Goal: Task Accomplishment & Management: Complete application form

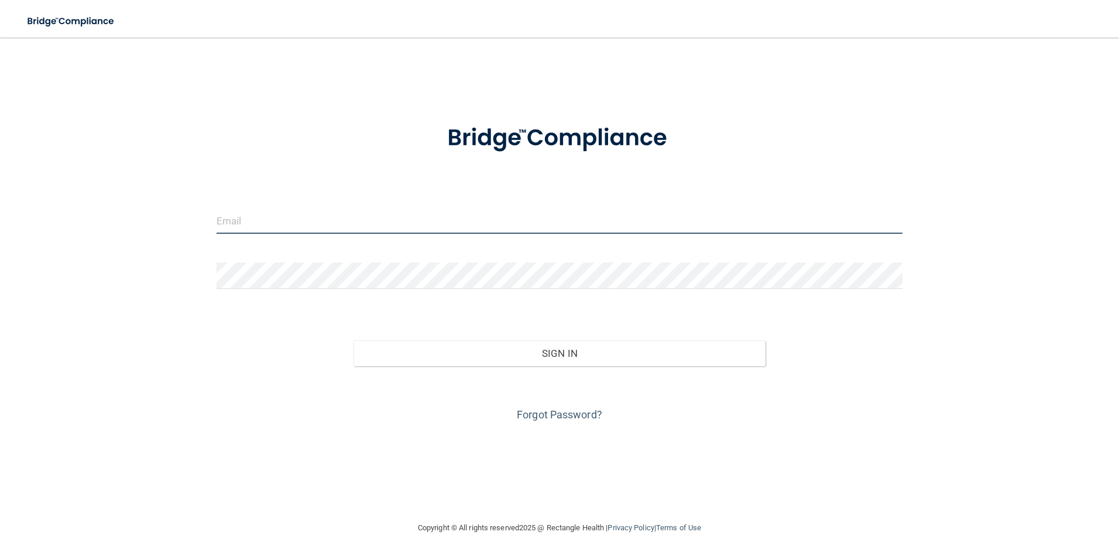
click at [413, 229] on input "email" at bounding box center [560, 220] width 687 height 26
click at [399, 227] on input "email" at bounding box center [560, 220] width 687 height 26
type input "[EMAIL_ADDRESS][DOMAIN_NAME]"
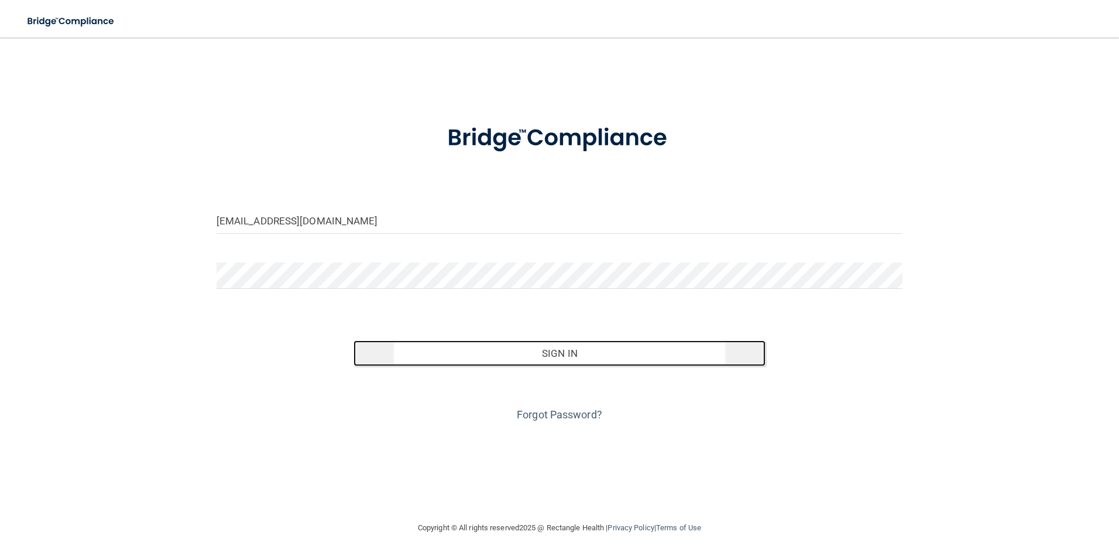
click at [564, 365] on button "Sign In" at bounding box center [560, 353] width 412 height 26
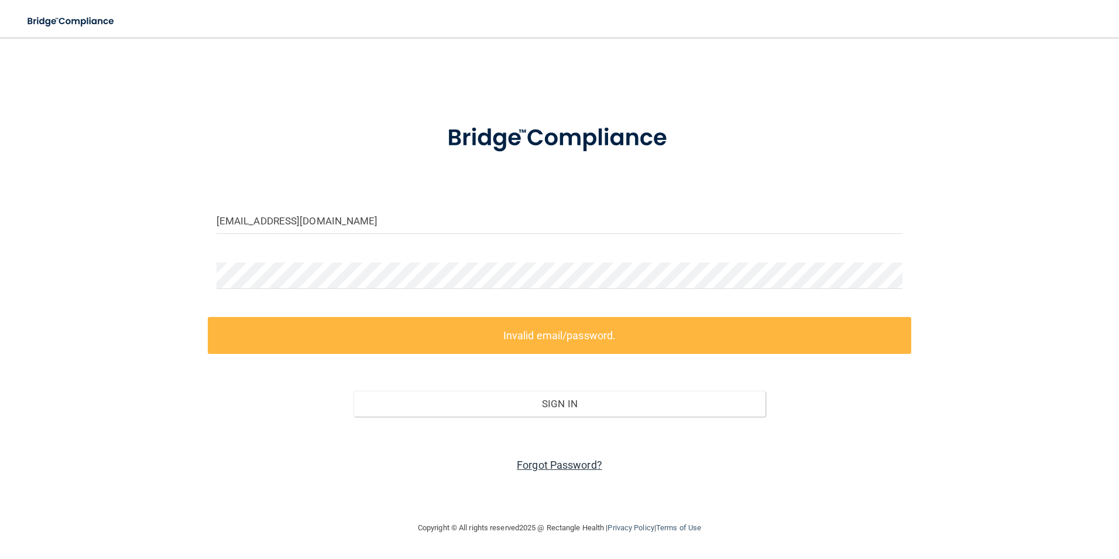
click at [584, 463] on link "Forgot Password?" at bounding box center [559, 464] width 85 height 12
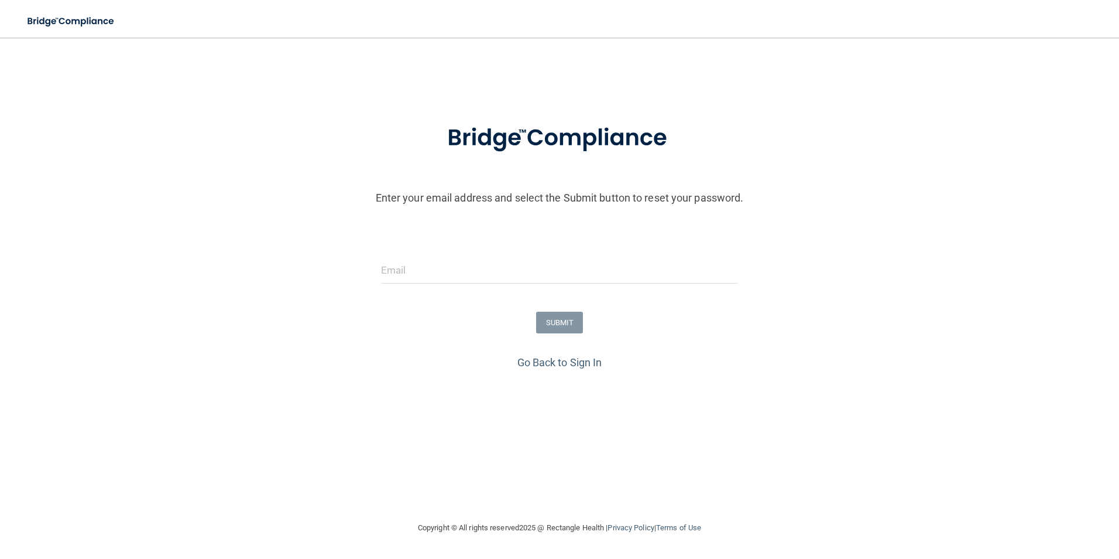
click at [487, 246] on form "Enter your email address and select the Submit button to reset your password. S…" at bounding box center [560, 230] width 1108 height 245
click at [485, 267] on input "email" at bounding box center [560, 270] width 358 height 26
type input "[EMAIL_ADDRESS][DOMAIN_NAME]"
click at [570, 321] on button "SUBMIT" at bounding box center [559, 322] width 47 height 22
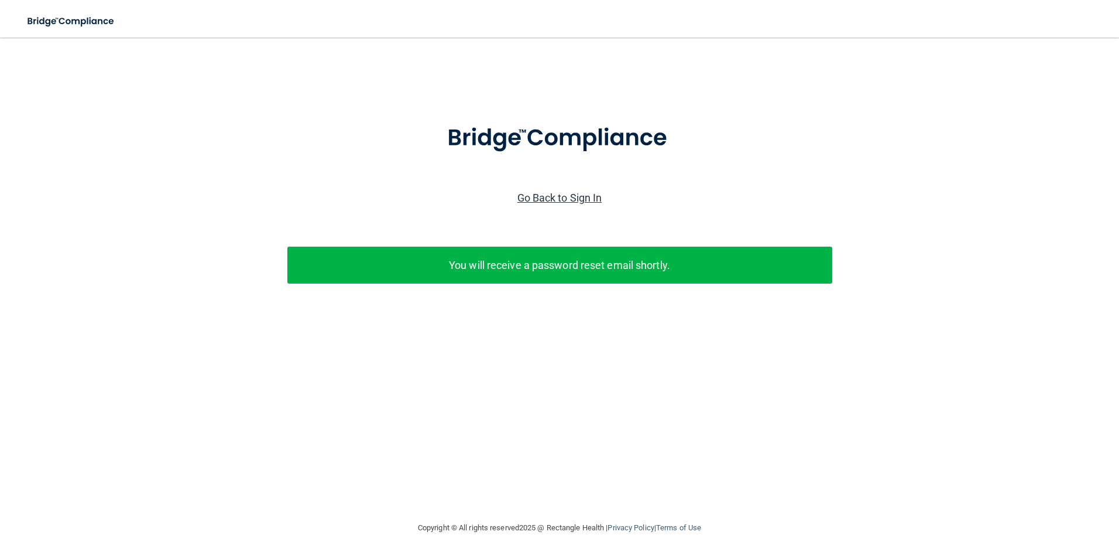
click at [555, 192] on link "Go Back to Sign In" at bounding box center [560, 197] width 85 height 12
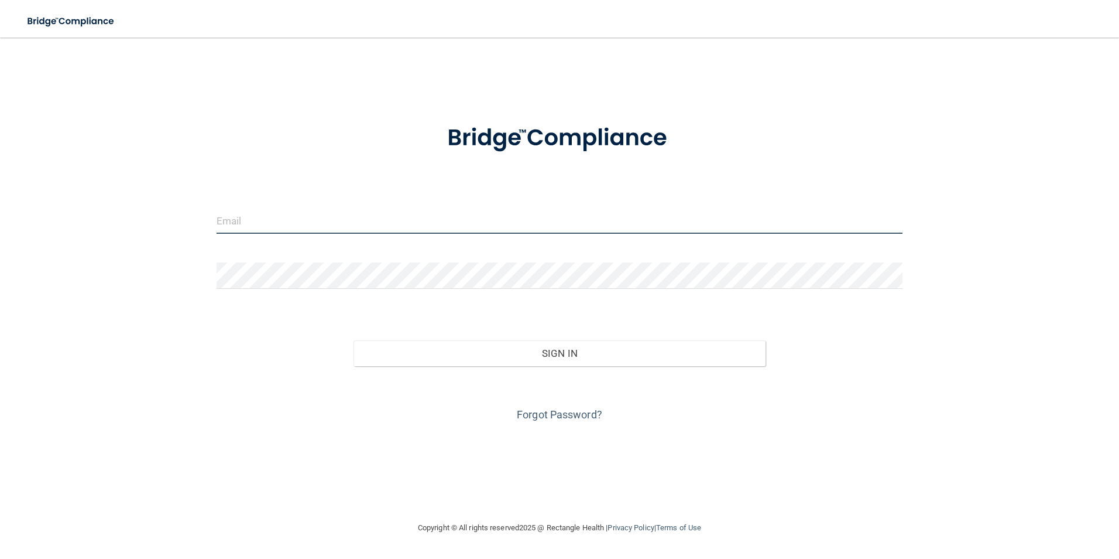
click at [496, 227] on input "email" at bounding box center [560, 220] width 687 height 26
type input "[EMAIL_ADDRESS][DOMAIN_NAME]"
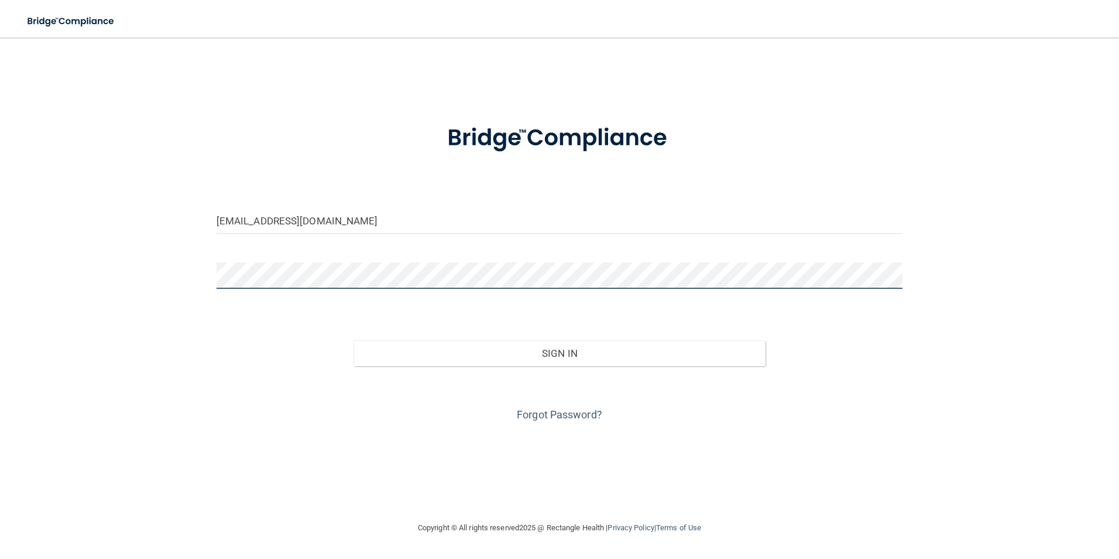
click at [354, 340] on button "Sign In" at bounding box center [560, 353] width 412 height 26
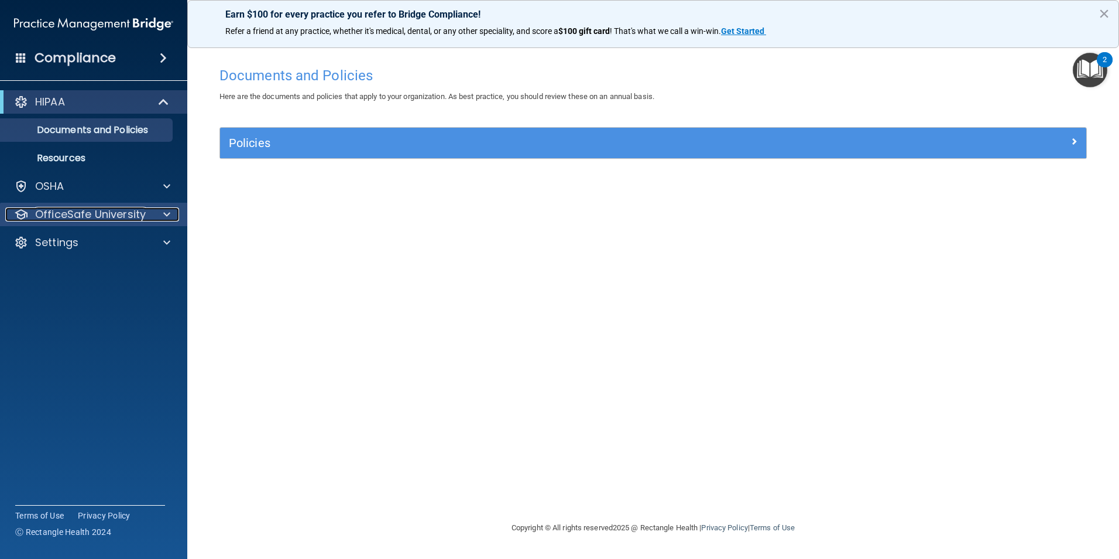
click at [153, 216] on div at bounding box center [164, 214] width 29 height 14
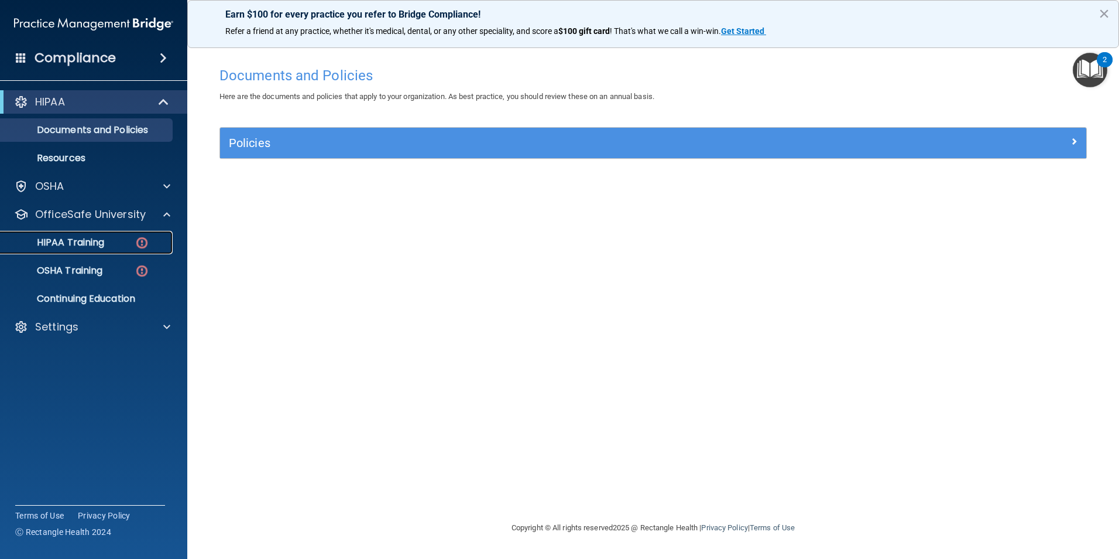
click at [94, 245] on p "HIPAA Training" at bounding box center [56, 243] width 97 height 12
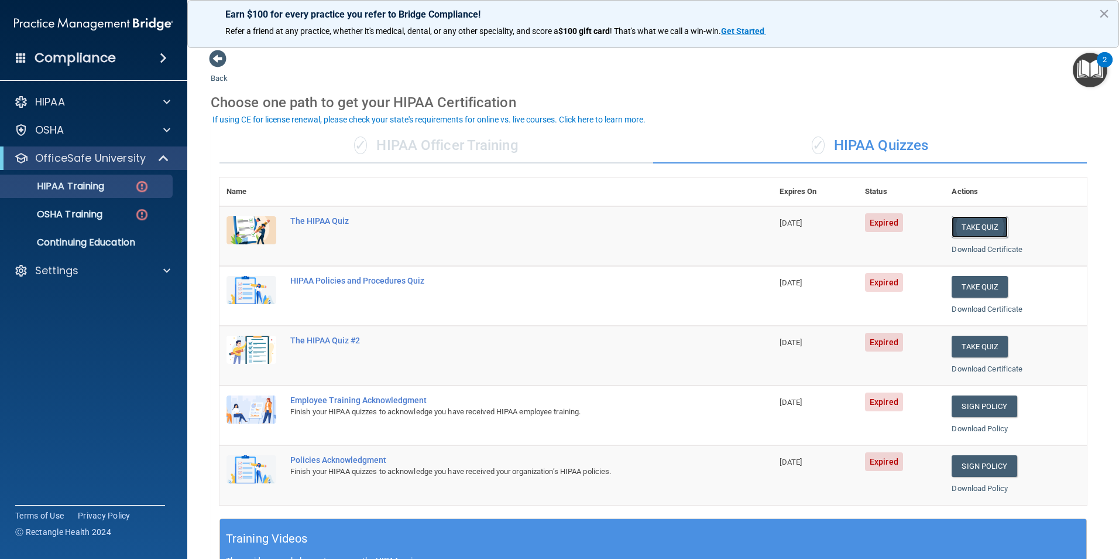
click at [968, 232] on button "Take Quiz" at bounding box center [980, 227] width 56 height 22
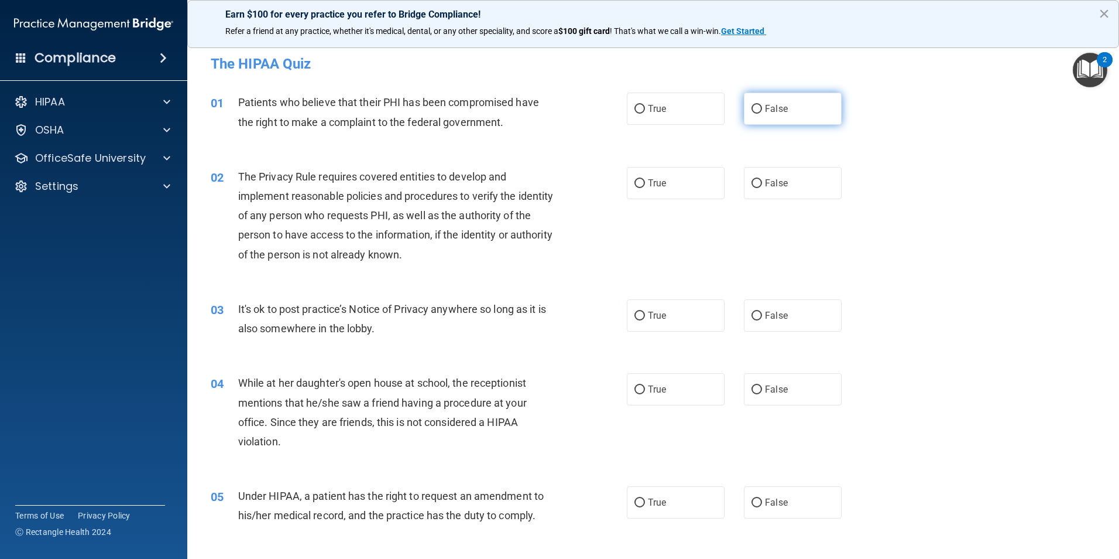
click at [762, 118] on label "False" at bounding box center [793, 109] width 98 height 32
click at [762, 114] on input "False" at bounding box center [757, 109] width 11 height 9
radio input "true"
click at [635, 182] on input "True" at bounding box center [640, 183] width 11 height 9
radio input "true"
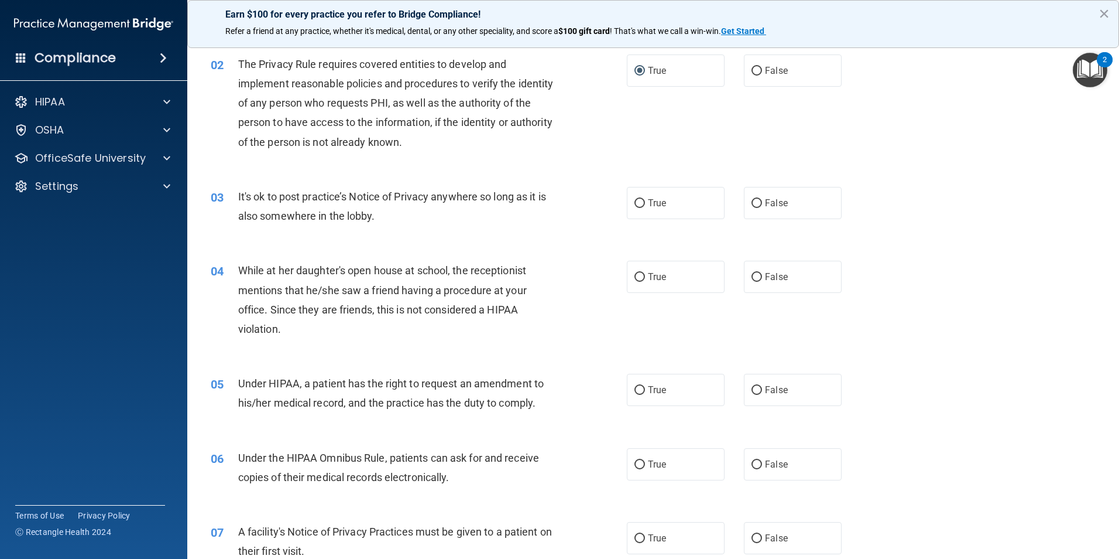
scroll to position [117, 0]
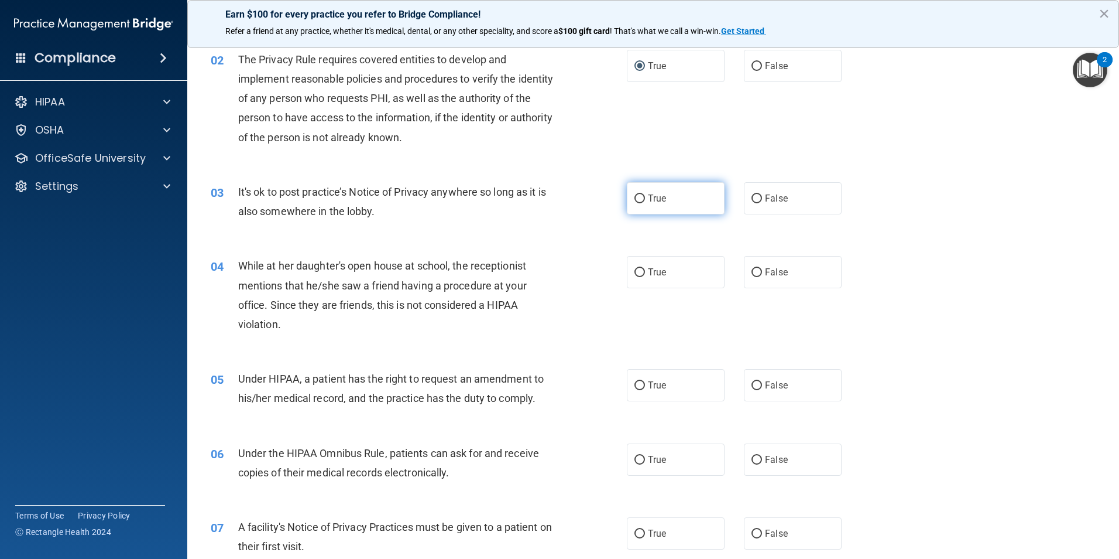
click at [638, 203] on label "True" at bounding box center [676, 198] width 98 height 32
click at [638, 203] on input "True" at bounding box center [640, 198] width 11 height 9
radio input "true"
click at [770, 271] on span "False" at bounding box center [776, 271] width 23 height 11
click at [762, 271] on input "False" at bounding box center [757, 272] width 11 height 9
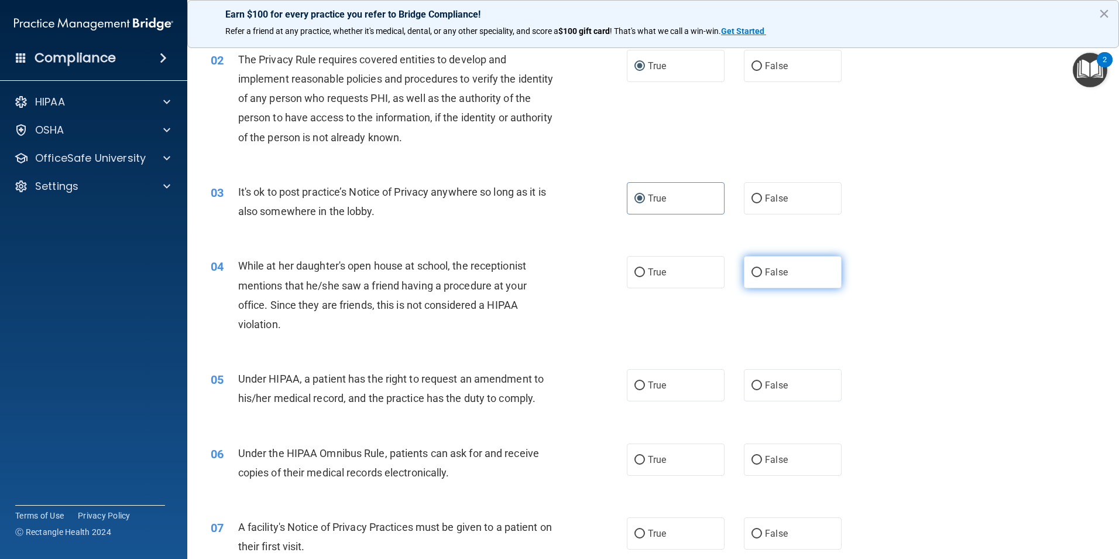
radio input "true"
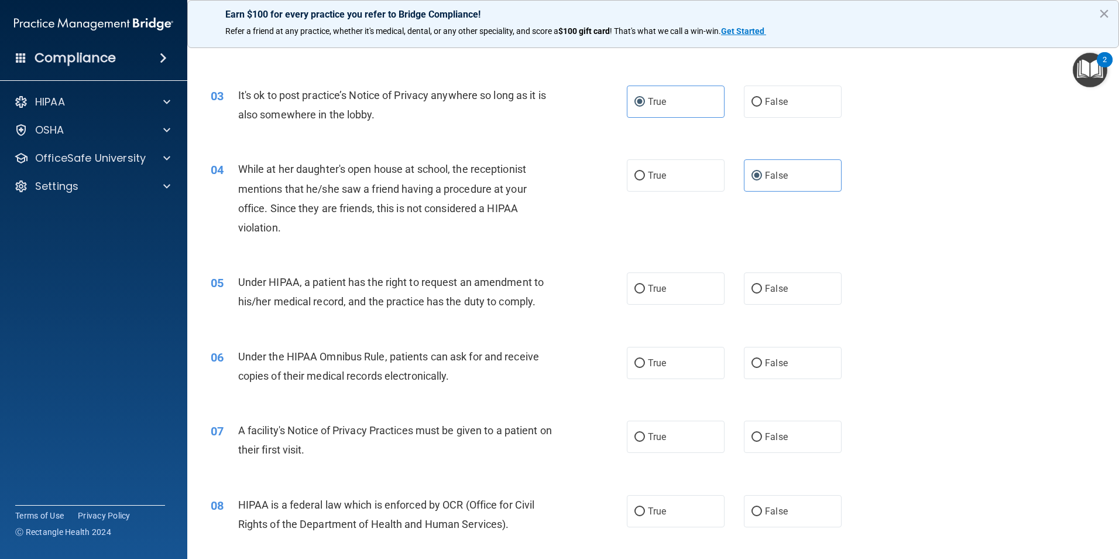
scroll to position [234, 0]
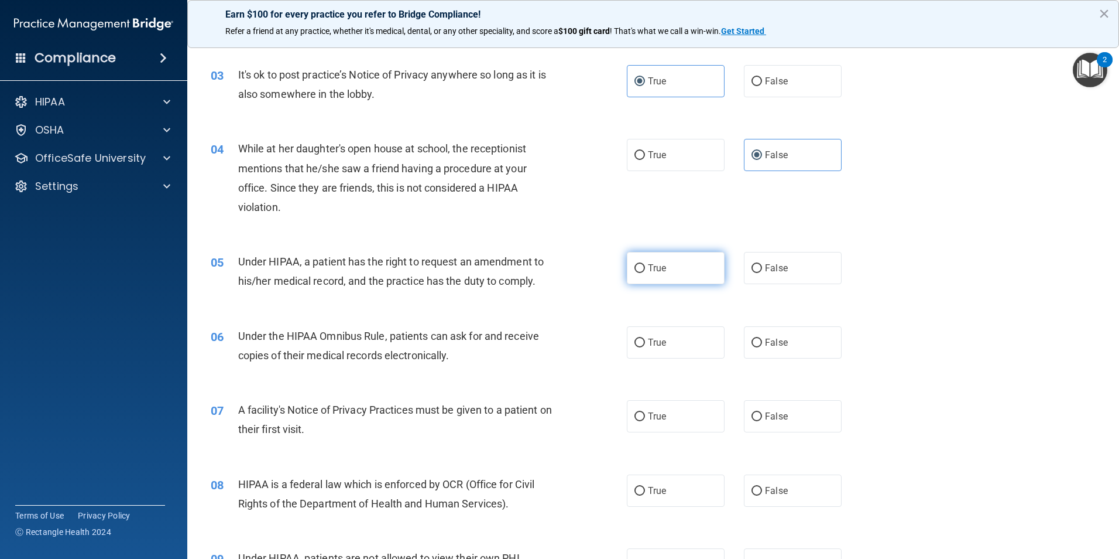
click at [629, 274] on label "True" at bounding box center [676, 268] width 98 height 32
click at [635, 273] on input "True" at bounding box center [640, 268] width 11 height 9
radio input "true"
click at [662, 345] on span "True" at bounding box center [657, 342] width 18 height 11
click at [645, 345] on input "True" at bounding box center [640, 342] width 11 height 9
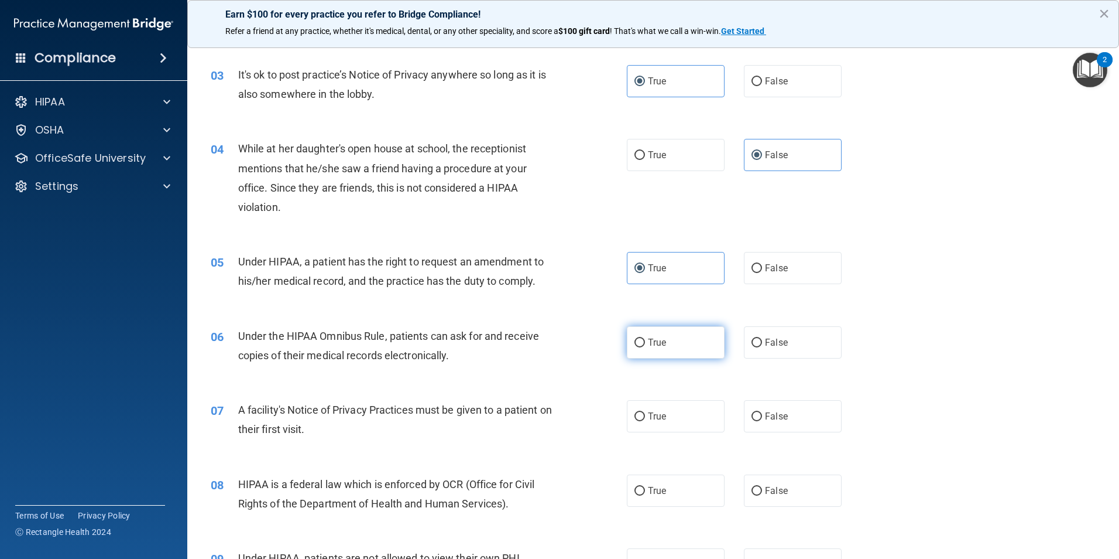
radio input "true"
click at [654, 412] on span "True" at bounding box center [657, 415] width 18 height 11
click at [645, 412] on input "True" at bounding box center [640, 416] width 11 height 9
radio input "true"
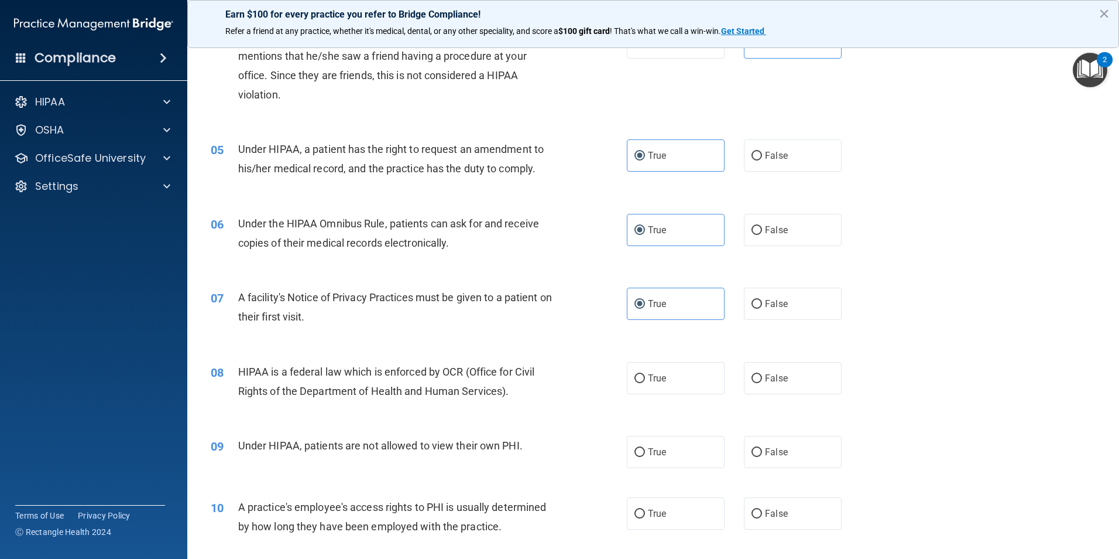
scroll to position [351, 0]
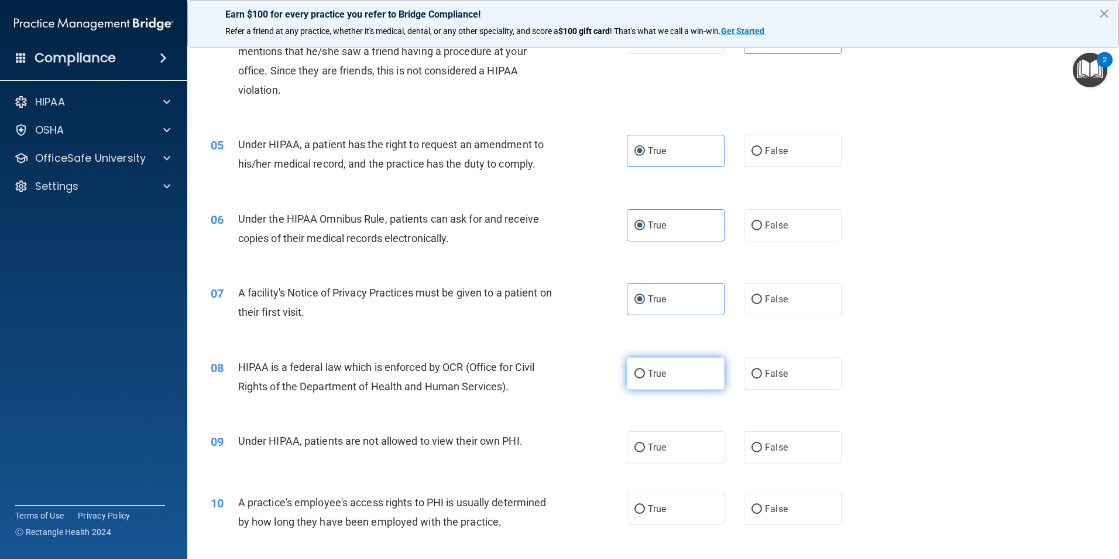
click at [635, 376] on input "True" at bounding box center [640, 373] width 11 height 9
radio input "true"
drag, startPoint x: 757, startPoint y: 422, endPoint x: 766, endPoint y: 429, distance: 11.7
click at [766, 428] on div "09 Under HIPAA, patients are not allowed to view their own PHI. True False" at bounding box center [653, 446] width 903 height 61
click at [777, 456] on label "False" at bounding box center [793, 447] width 98 height 32
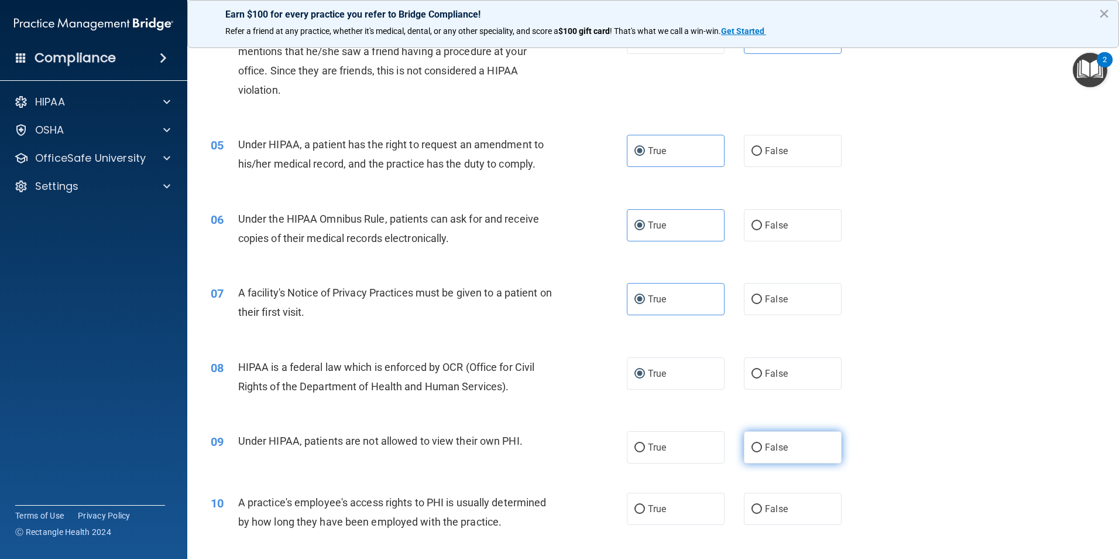
click at [762, 452] on input "False" at bounding box center [757, 447] width 11 height 9
radio input "true"
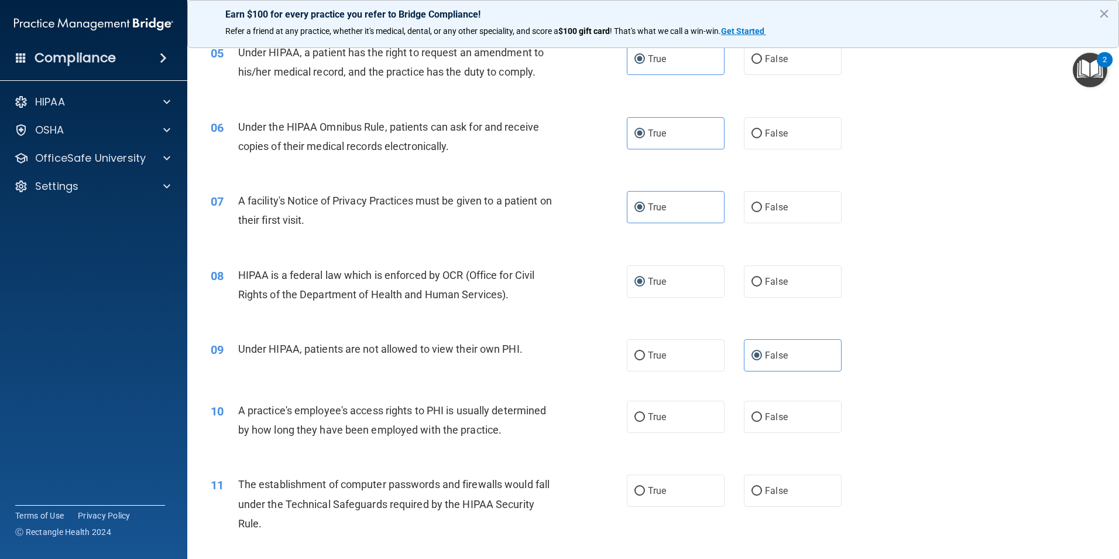
scroll to position [593, 0]
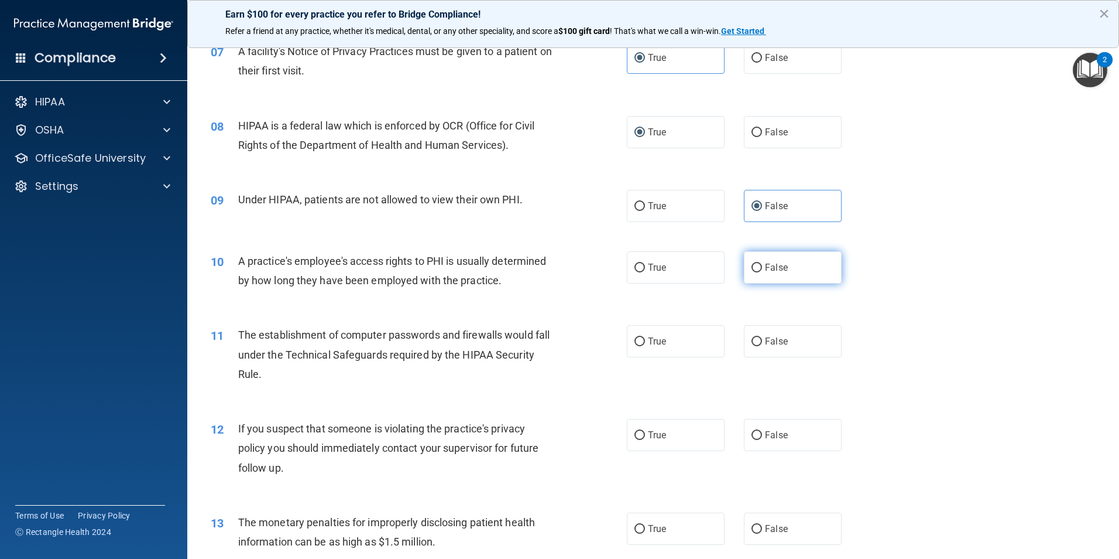
click at [788, 270] on label "False" at bounding box center [793, 267] width 98 height 32
click at [762, 270] on input "False" at bounding box center [757, 267] width 11 height 9
radio input "true"
click at [646, 331] on label "True" at bounding box center [676, 341] width 98 height 32
click at [645, 337] on input "True" at bounding box center [640, 341] width 11 height 9
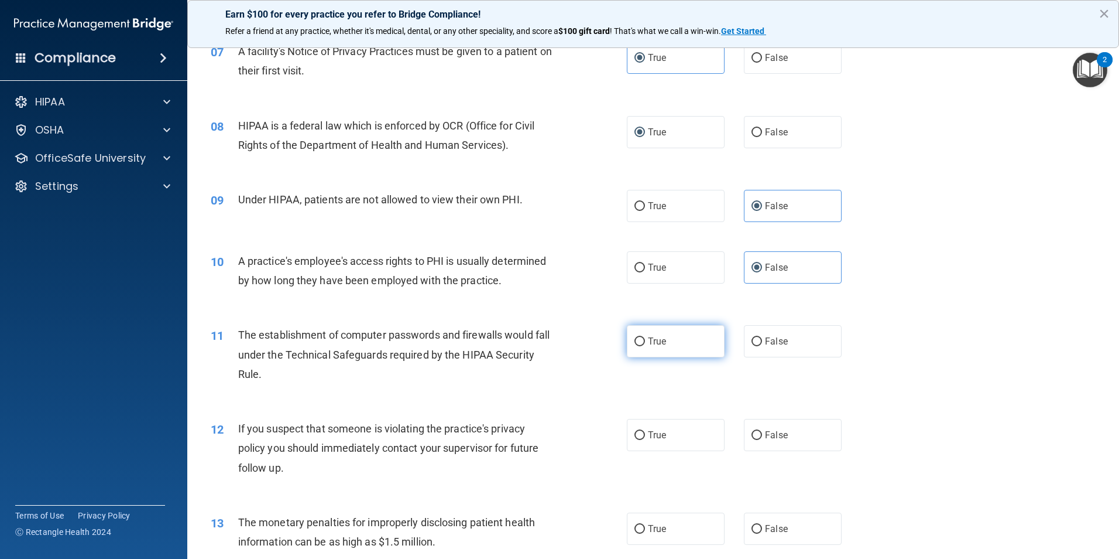
radio input "true"
click at [662, 436] on span "True" at bounding box center [657, 434] width 18 height 11
click at [645, 436] on input "True" at bounding box center [640, 435] width 11 height 9
radio input "true"
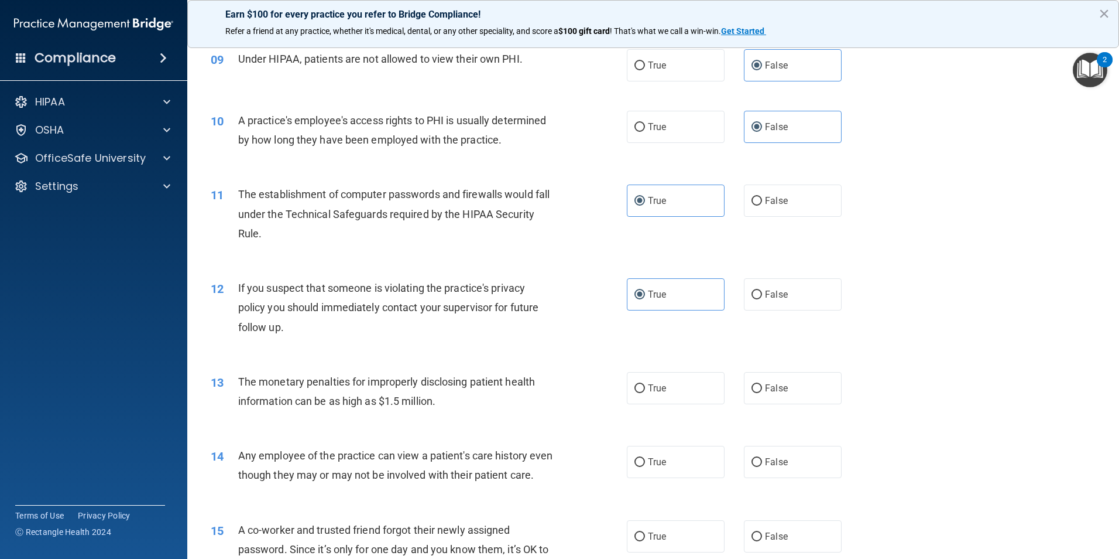
scroll to position [768, 0]
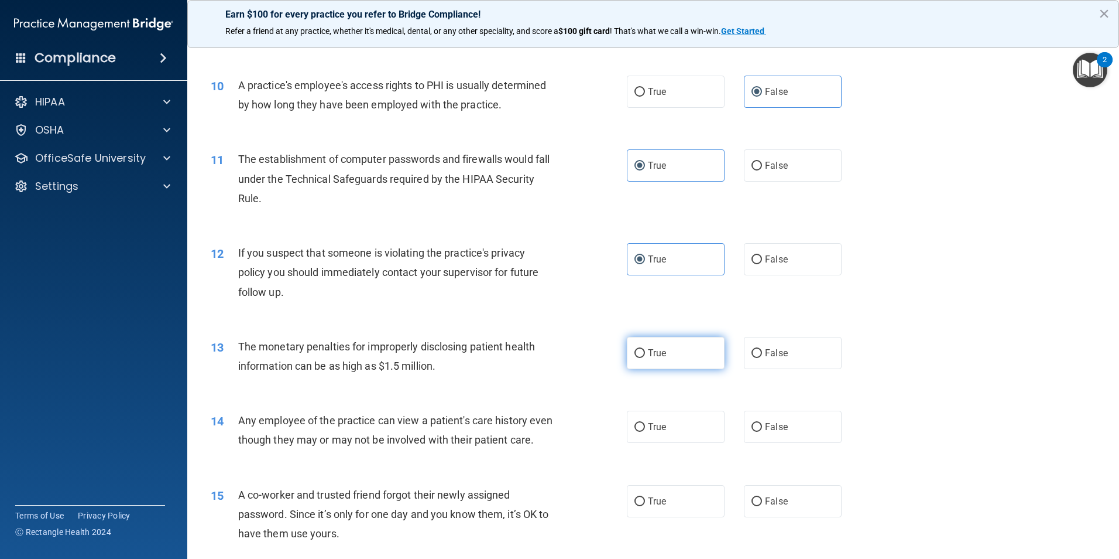
click at [635, 351] on input "True" at bounding box center [640, 353] width 11 height 9
radio input "true"
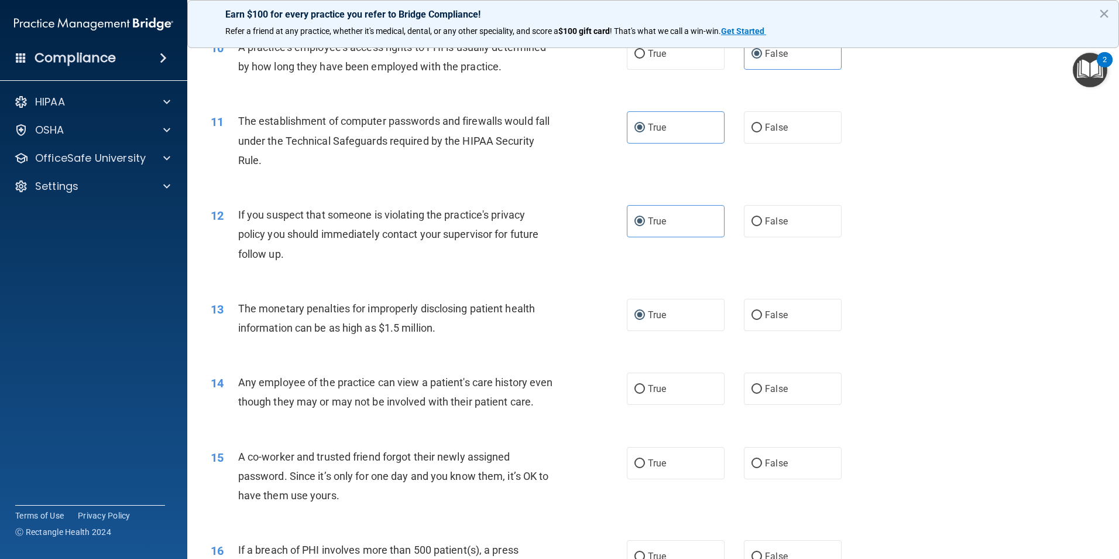
scroll to position [827, 0]
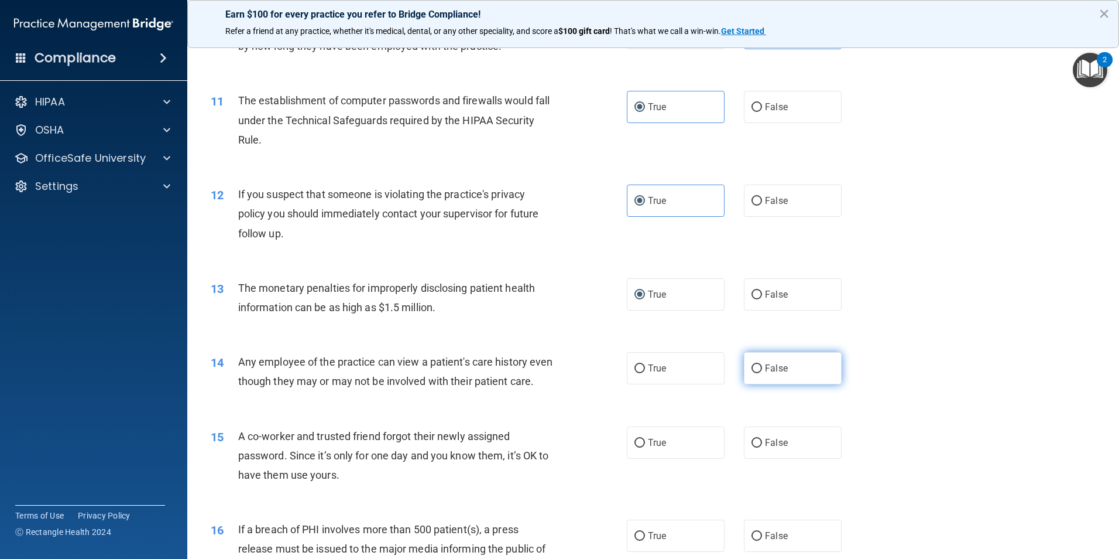
click at [778, 376] on label "False" at bounding box center [793, 368] width 98 height 32
click at [762, 373] on input "False" at bounding box center [757, 368] width 11 height 9
radio input "true"
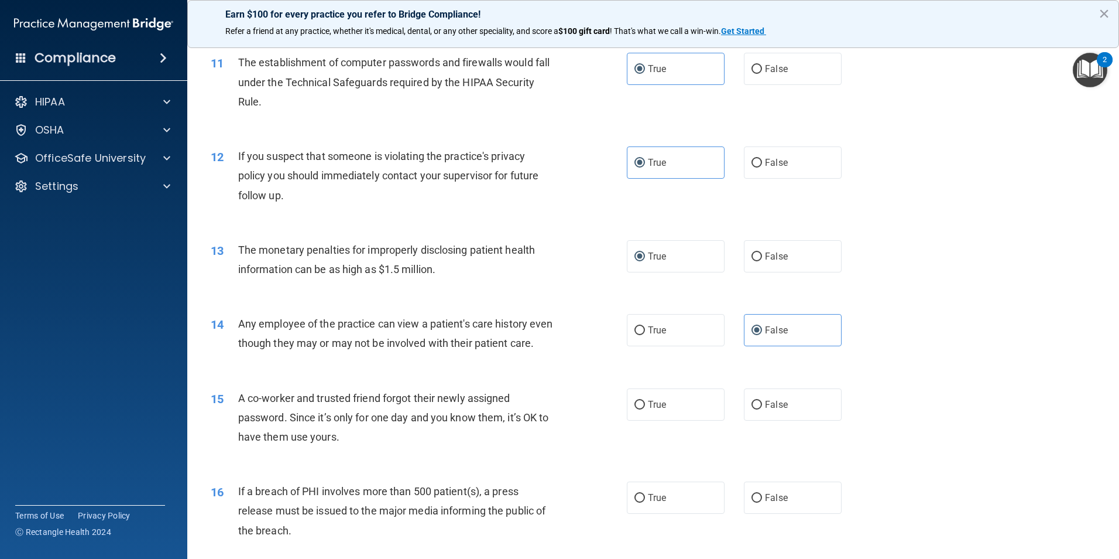
scroll to position [944, 0]
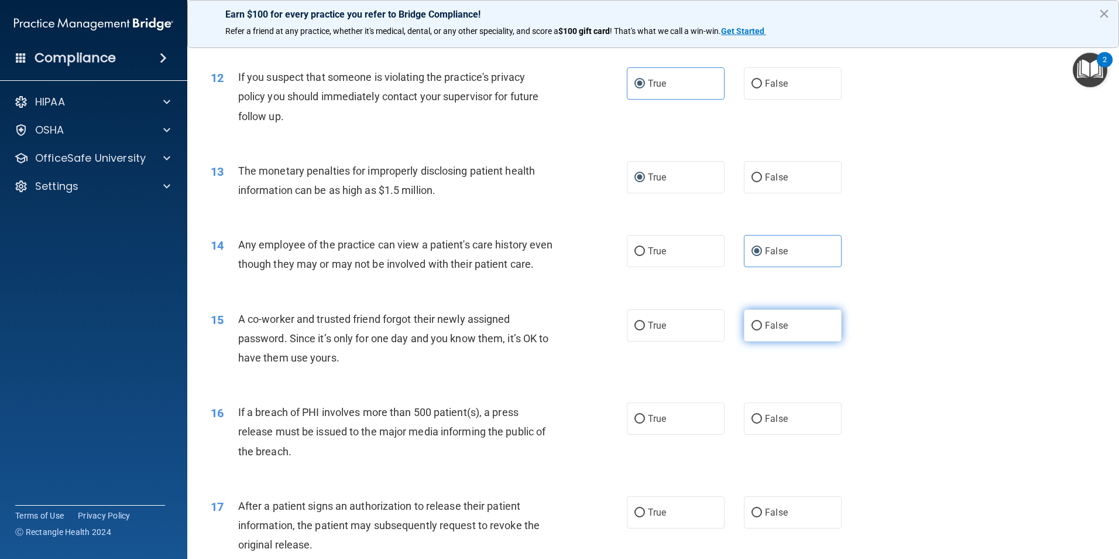
click at [776, 331] on span "False" at bounding box center [776, 325] width 23 height 11
click at [762, 330] on input "False" at bounding box center [757, 325] width 11 height 9
radio input "true"
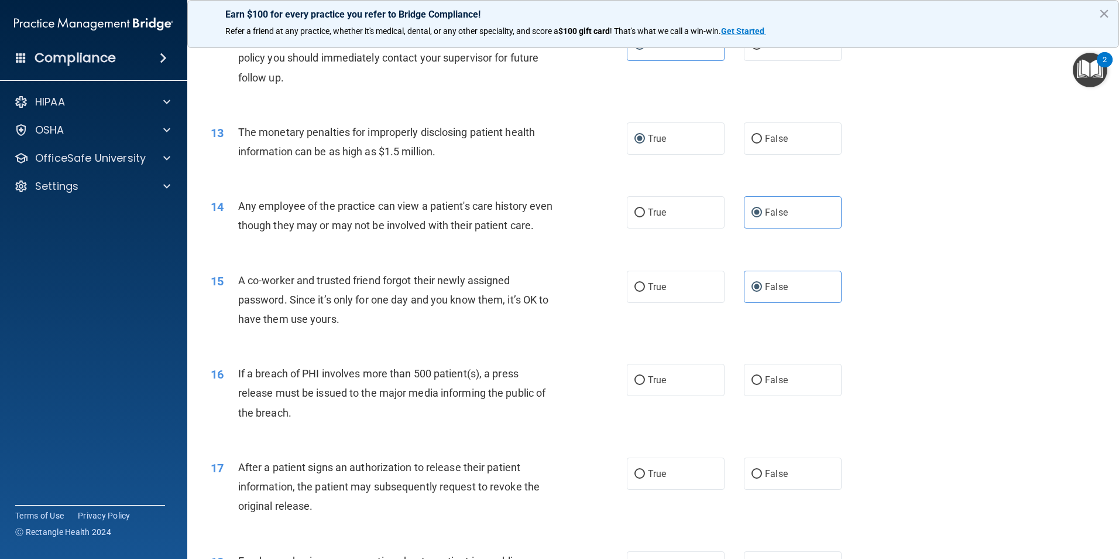
scroll to position [1002, 0]
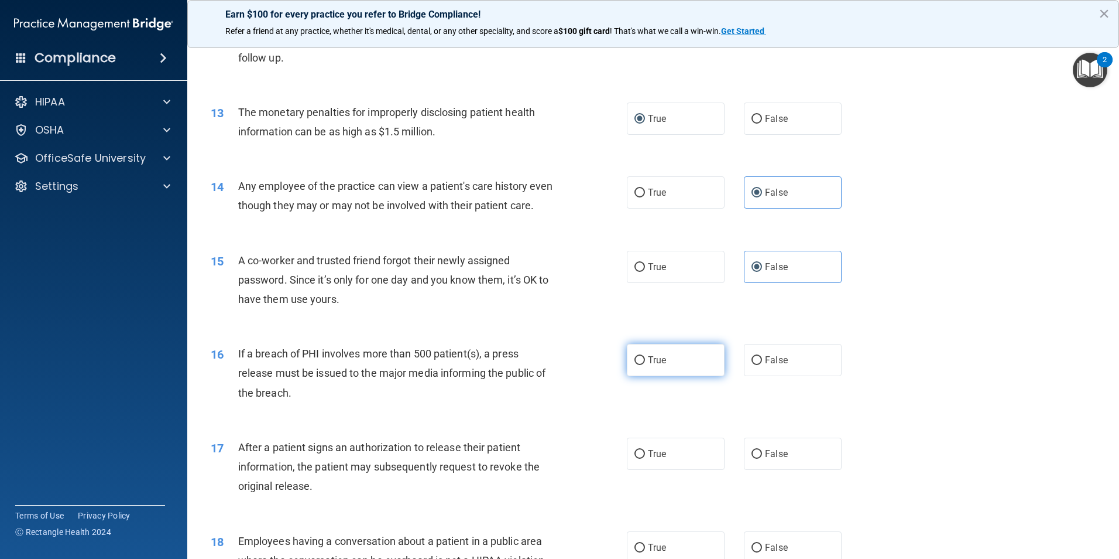
click at [656, 365] on span "True" at bounding box center [657, 359] width 18 height 11
click at [645, 365] on input "True" at bounding box center [640, 360] width 11 height 9
radio input "true"
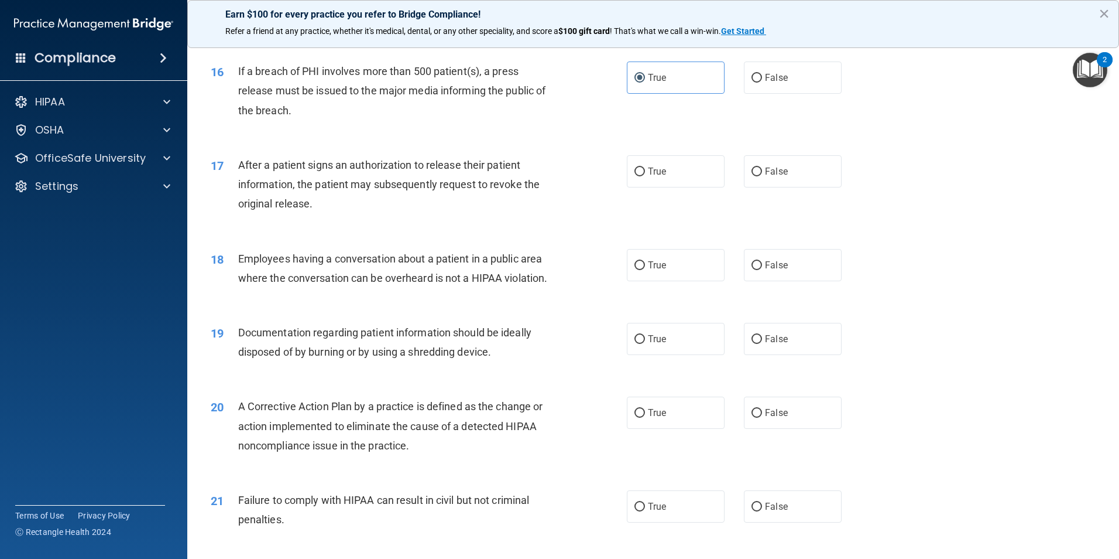
scroll to position [1295, 0]
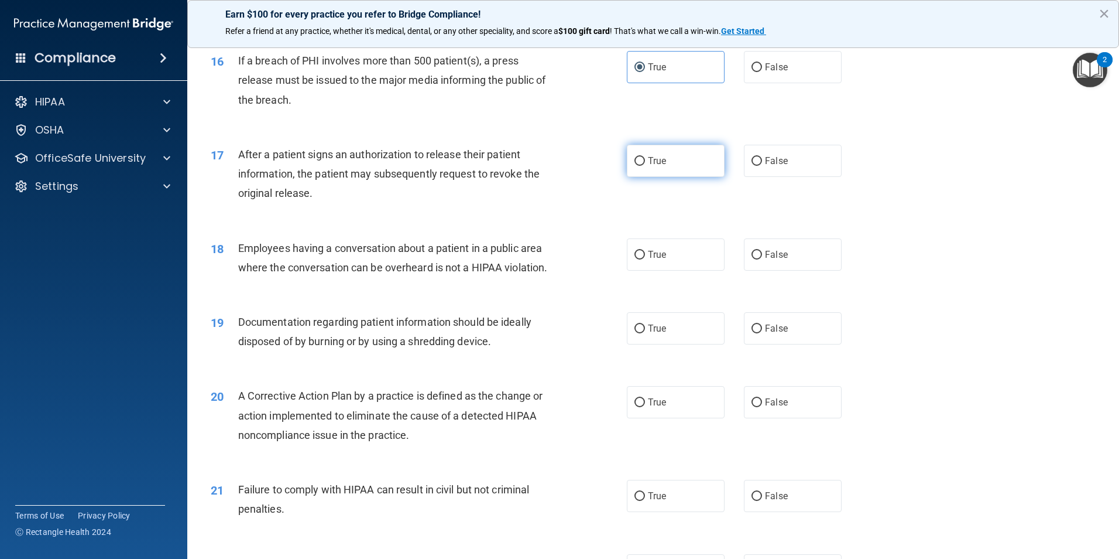
click at [645, 177] on label "True" at bounding box center [676, 161] width 98 height 32
click at [645, 166] on input "True" at bounding box center [640, 161] width 11 height 9
radio input "true"
click at [729, 266] on div "True False" at bounding box center [744, 254] width 235 height 32
drag, startPoint x: 744, startPoint y: 266, endPoint x: 735, endPoint y: 270, distance: 9.2
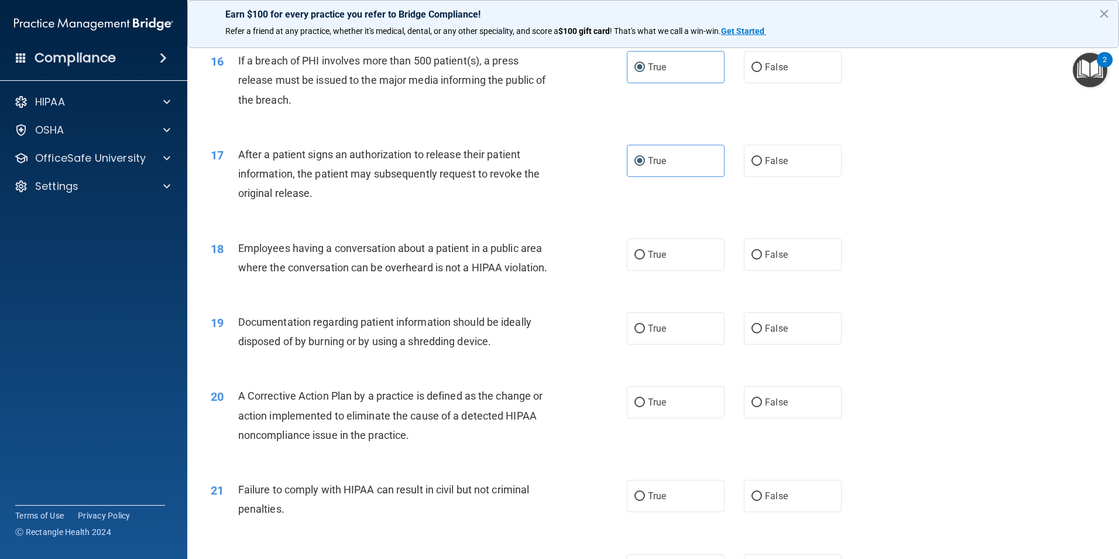
click at [744, 266] on label "False" at bounding box center [793, 254] width 98 height 32
click at [752, 259] on input "False" at bounding box center [757, 255] width 11 height 9
radio input "true"
click at [635, 333] on input "True" at bounding box center [640, 328] width 11 height 9
radio input "true"
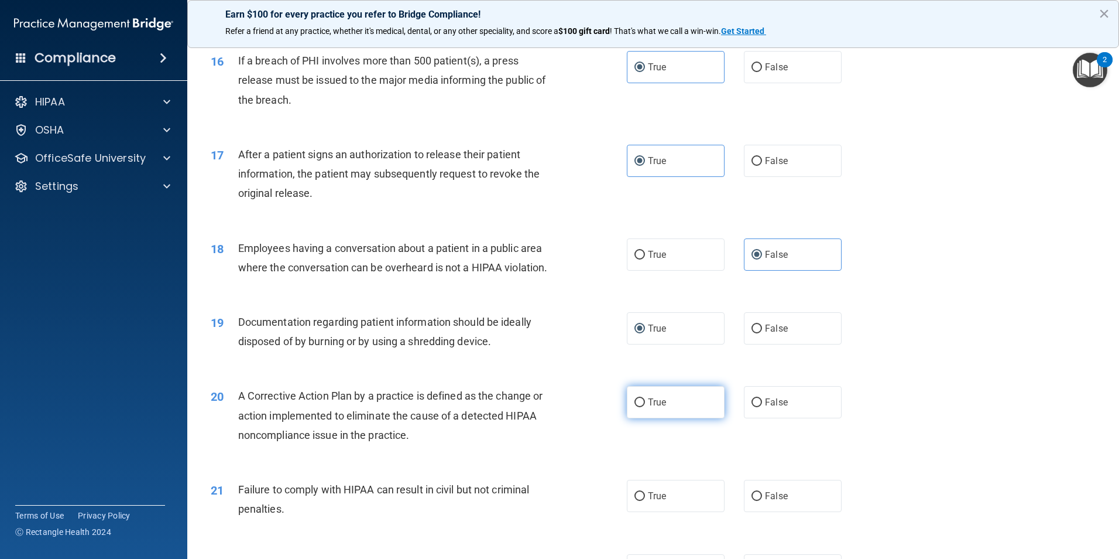
click at [662, 407] on span "True" at bounding box center [657, 401] width 18 height 11
click at [645, 407] on input "True" at bounding box center [640, 402] width 11 height 9
radio input "true"
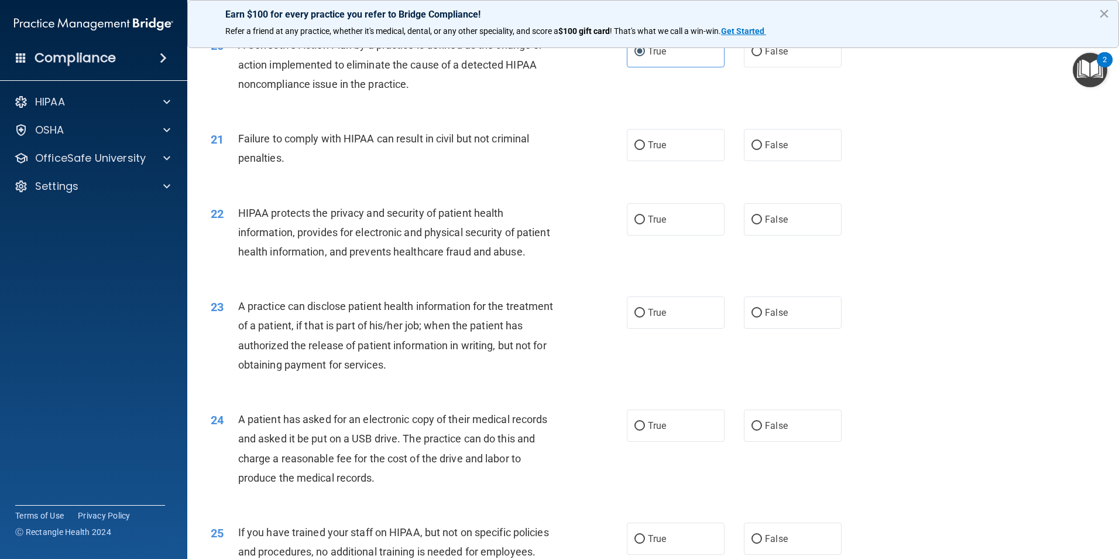
scroll to position [1471, 0]
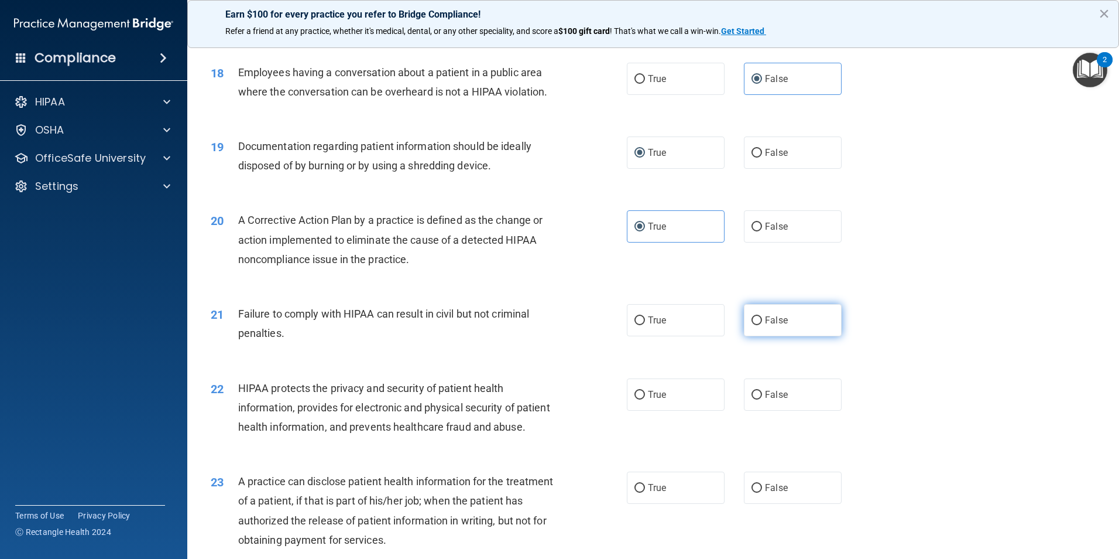
click at [750, 333] on label "False" at bounding box center [793, 320] width 98 height 32
click at [752, 325] on input "False" at bounding box center [757, 320] width 11 height 9
radio input "true"
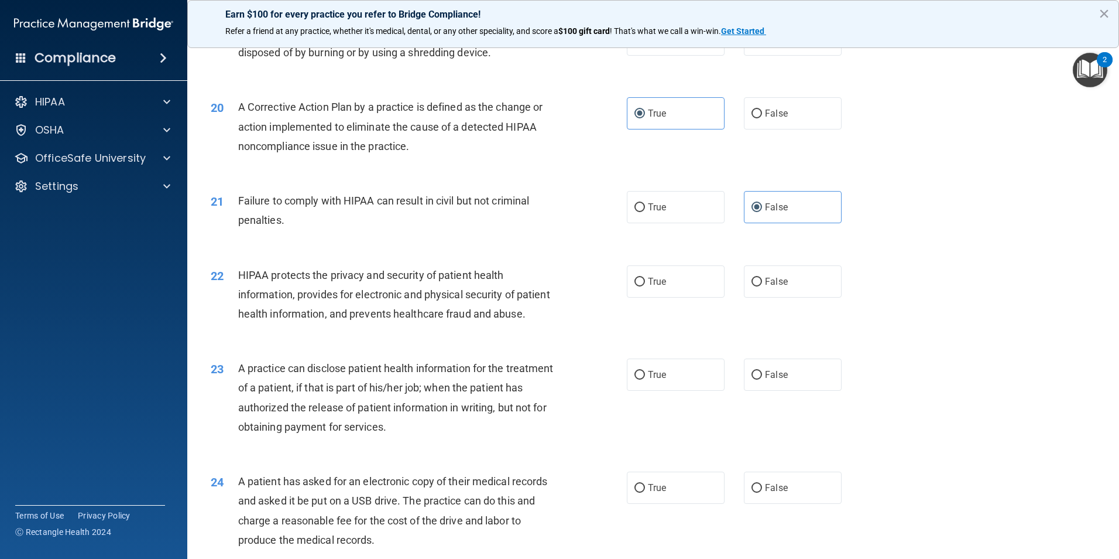
scroll to position [1588, 0]
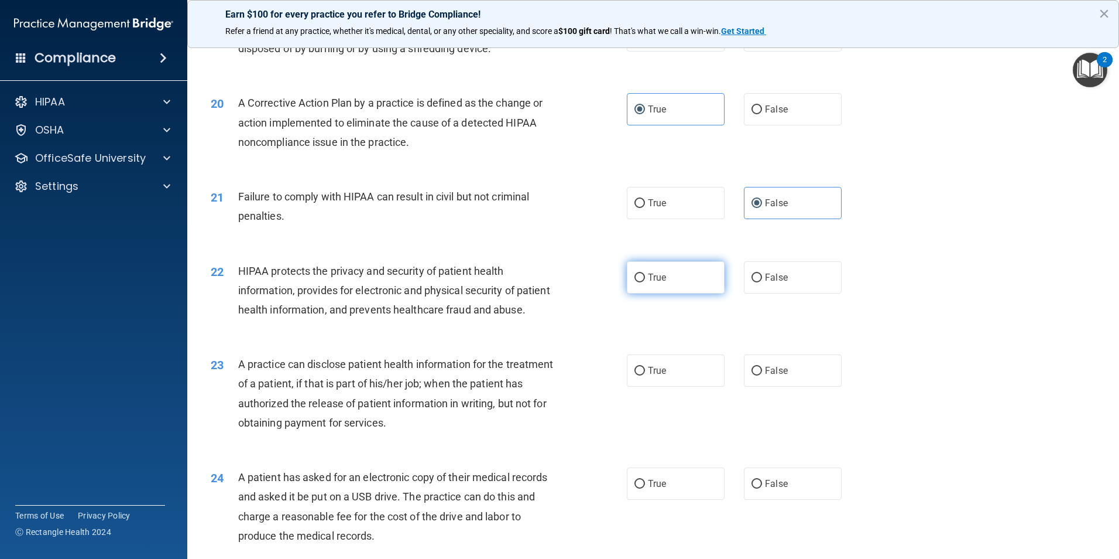
click at [648, 283] on span "True" at bounding box center [657, 277] width 18 height 11
click at [645, 282] on input "True" at bounding box center [640, 277] width 11 height 9
radio input "true"
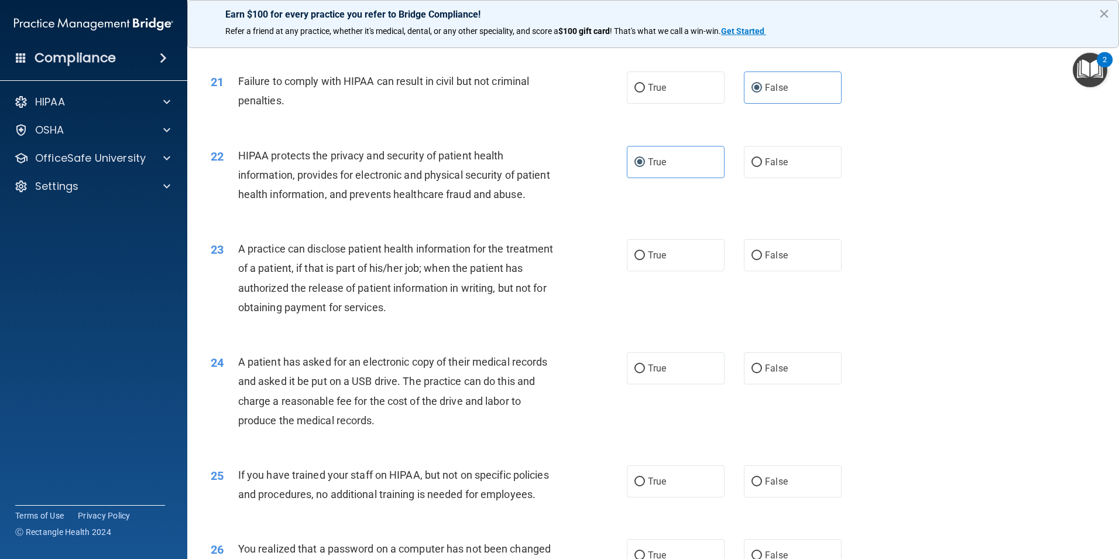
scroll to position [1705, 0]
click at [637, 258] on input "True" at bounding box center [640, 253] width 11 height 9
radio input "true"
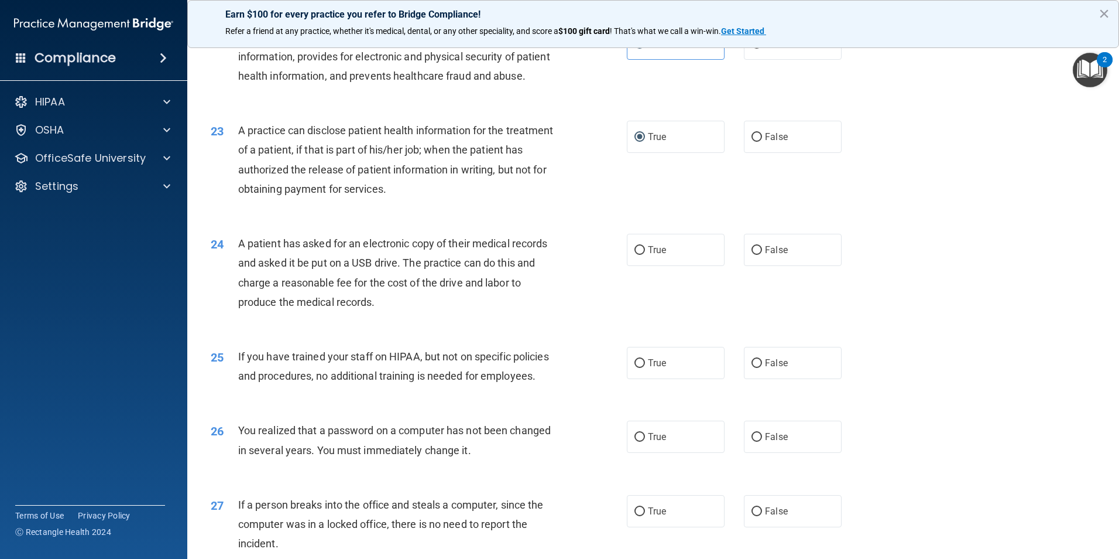
scroll to position [1822, 0]
click at [752, 254] on input "False" at bounding box center [757, 249] width 11 height 9
radio input "true"
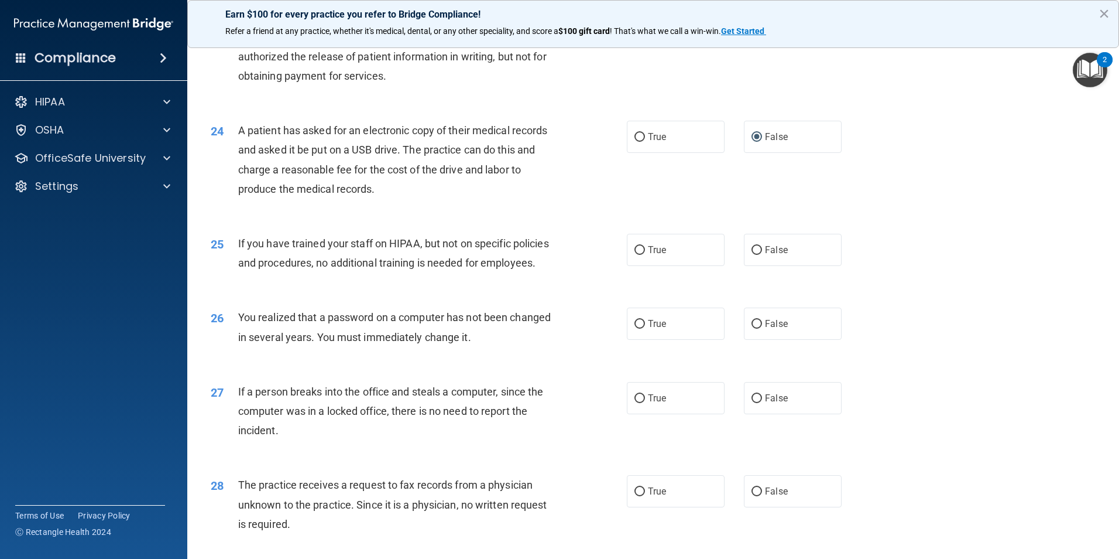
scroll to position [1939, 0]
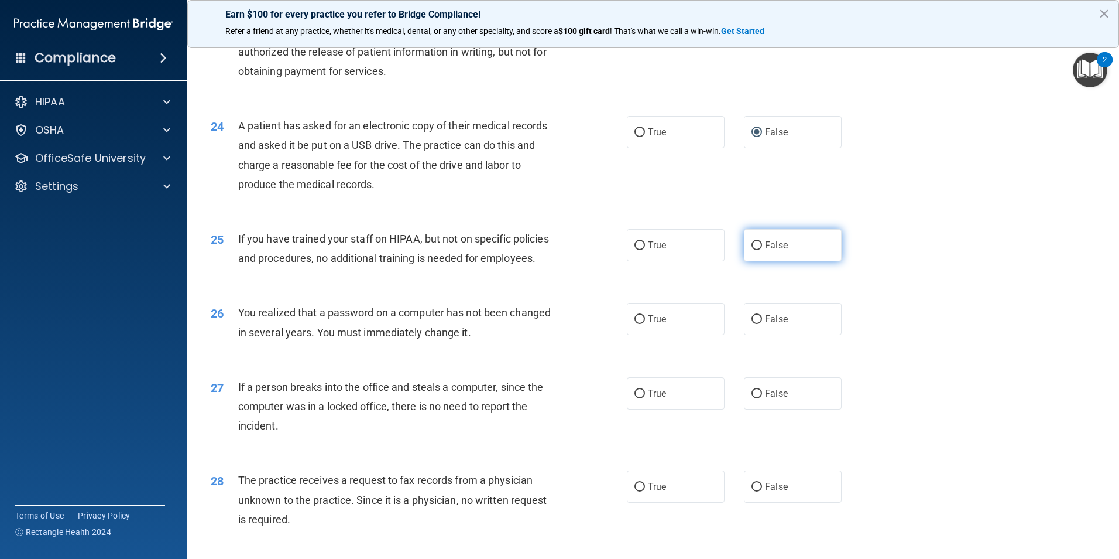
click at [772, 251] on span "False" at bounding box center [776, 244] width 23 height 11
click at [762, 250] on input "False" at bounding box center [757, 245] width 11 height 9
radio input "true"
click at [636, 148] on label "True" at bounding box center [676, 132] width 98 height 32
click at [636, 137] on input "True" at bounding box center [640, 132] width 11 height 9
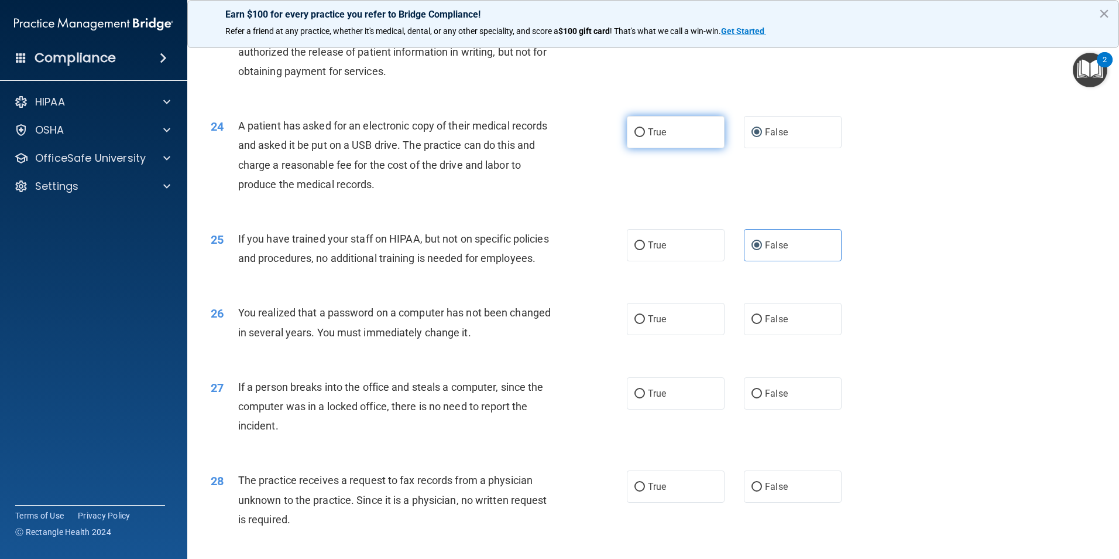
radio input "true"
radio input "false"
click at [656, 324] on span "True" at bounding box center [657, 318] width 18 height 11
click at [645, 324] on input "True" at bounding box center [640, 319] width 11 height 9
radio input "true"
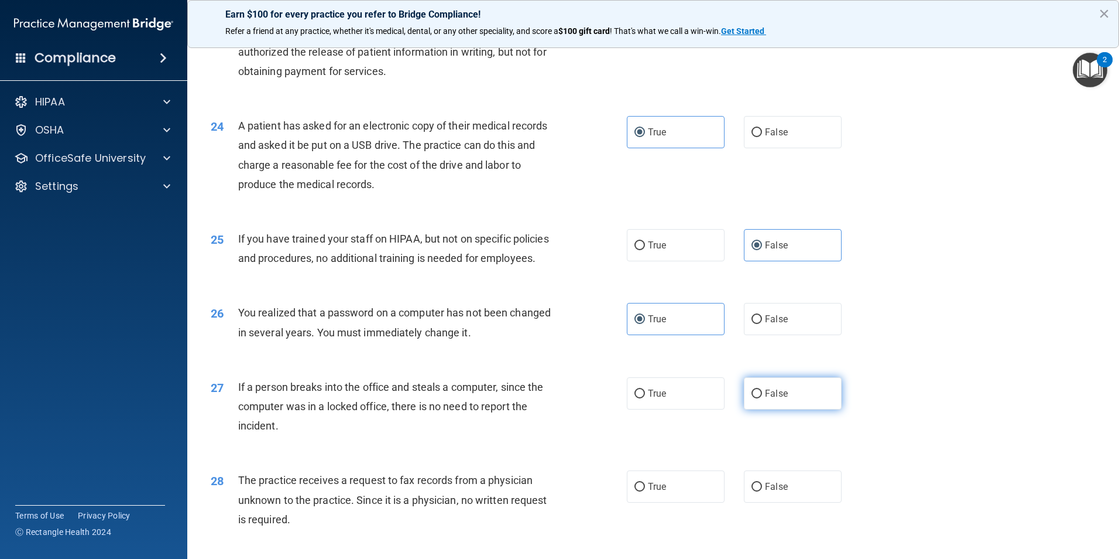
click at [755, 409] on label "False" at bounding box center [793, 393] width 98 height 32
click at [755, 398] on input "False" at bounding box center [757, 393] width 11 height 9
radio input "true"
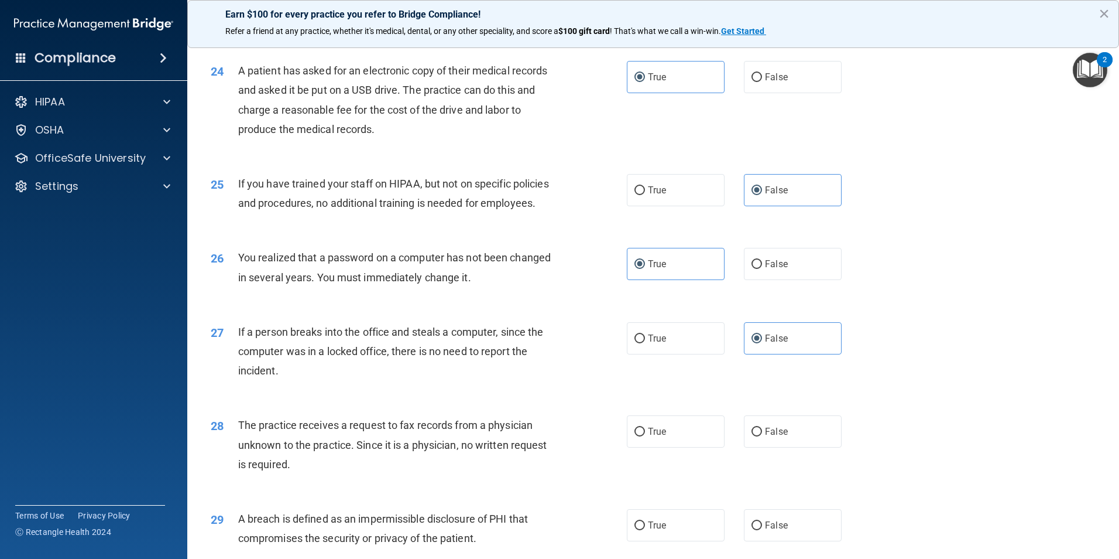
scroll to position [2115, 0]
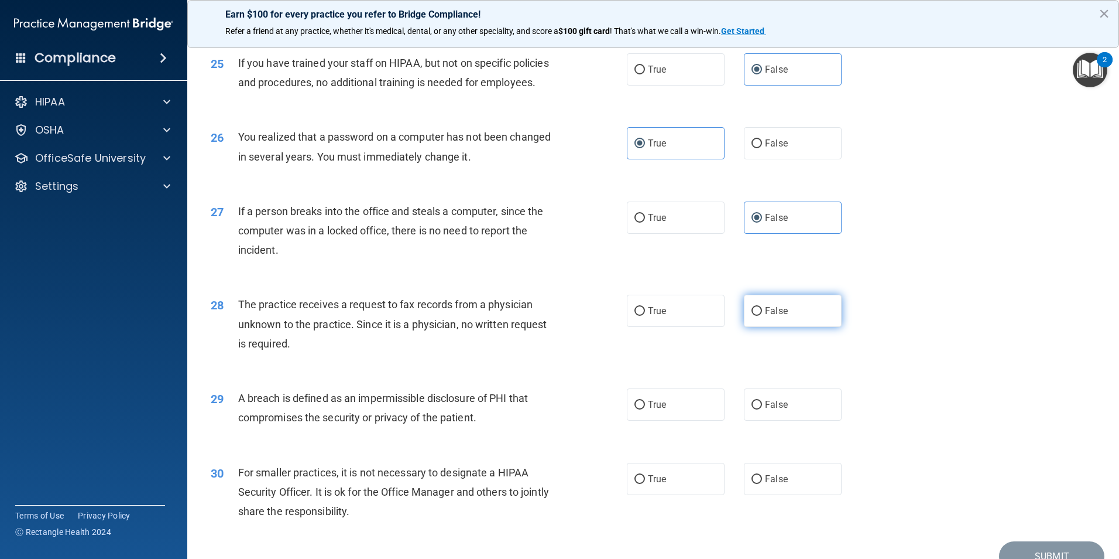
click at [759, 327] on label "False" at bounding box center [793, 310] width 98 height 32
click at [759, 316] on input "False" at bounding box center [757, 311] width 11 height 9
radio input "true"
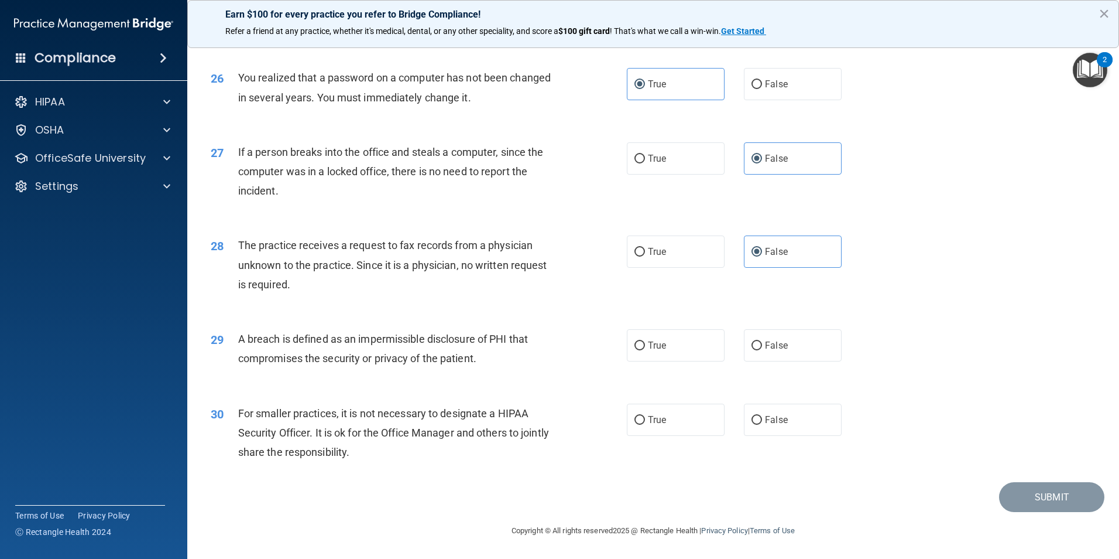
scroll to position [2232, 0]
click at [644, 336] on label "True" at bounding box center [676, 345] width 98 height 32
click at [644, 341] on input "True" at bounding box center [640, 345] width 11 height 9
radio input "true"
click at [653, 421] on span "True" at bounding box center [657, 419] width 18 height 11
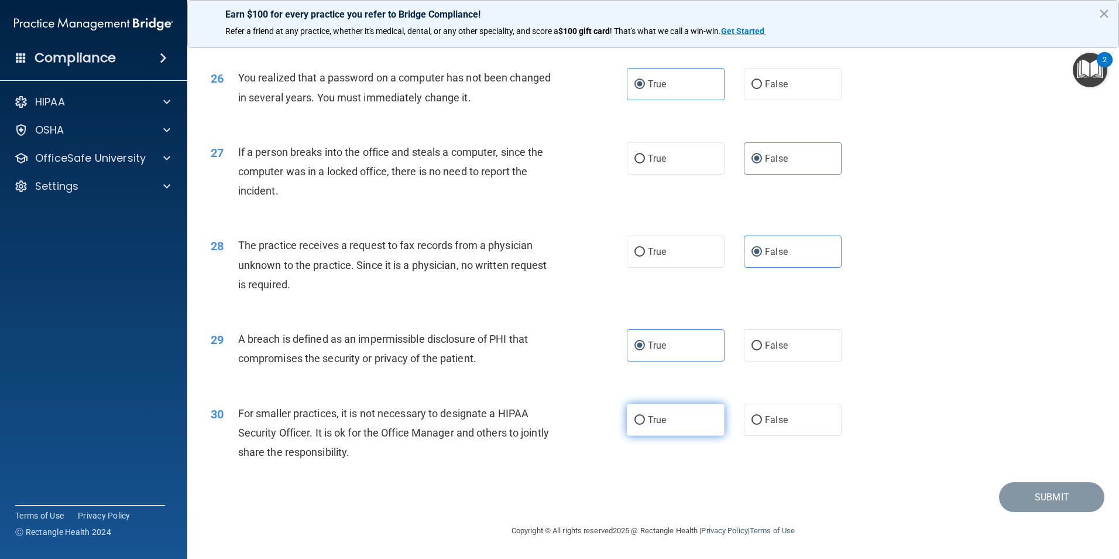
click at [645, 421] on input "True" at bounding box center [640, 420] width 11 height 9
radio input "true"
click at [1055, 486] on button "Submit" at bounding box center [1051, 497] width 105 height 30
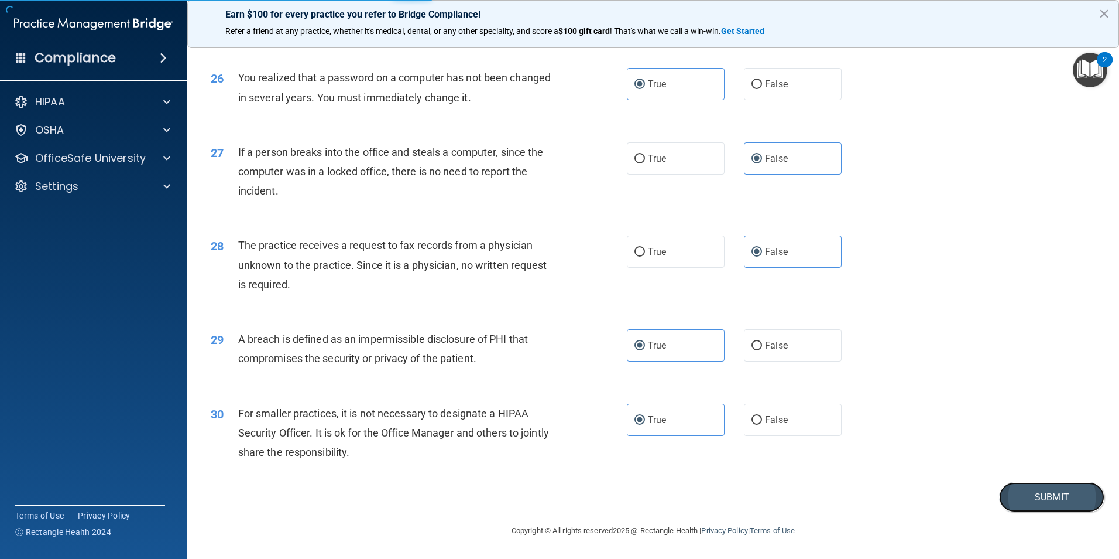
click at [1064, 492] on button "Submit" at bounding box center [1051, 497] width 105 height 30
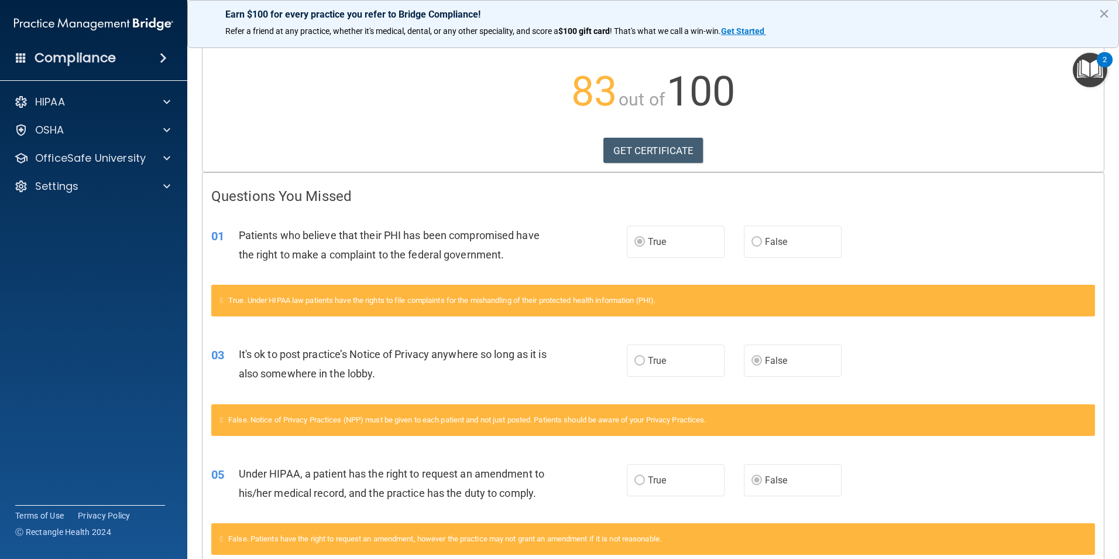
scroll to position [56, 0]
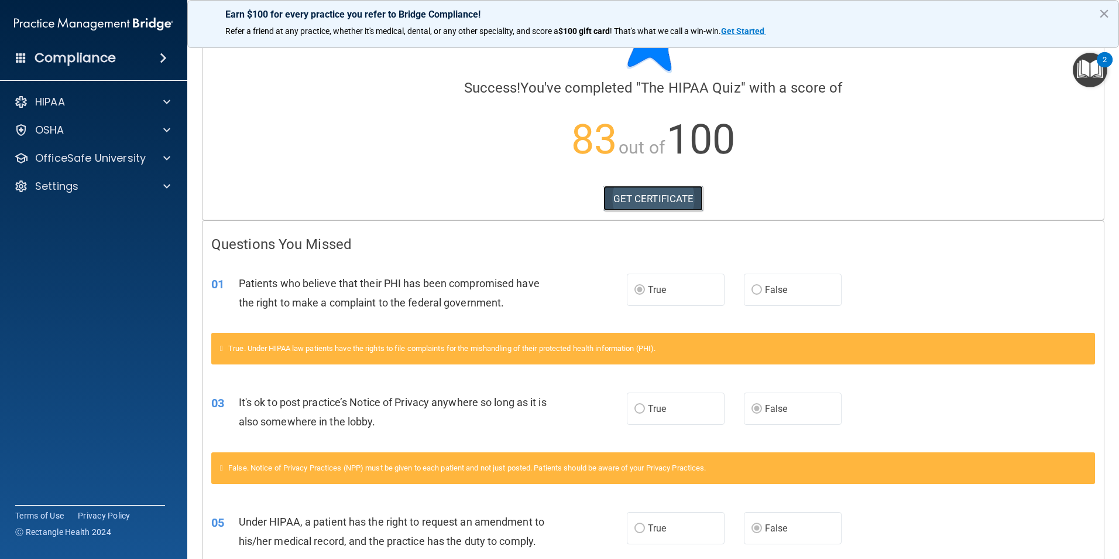
click at [656, 199] on link "GET CERTIFICATE" at bounding box center [654, 199] width 100 height 26
click at [151, 127] on div at bounding box center [164, 130] width 29 height 14
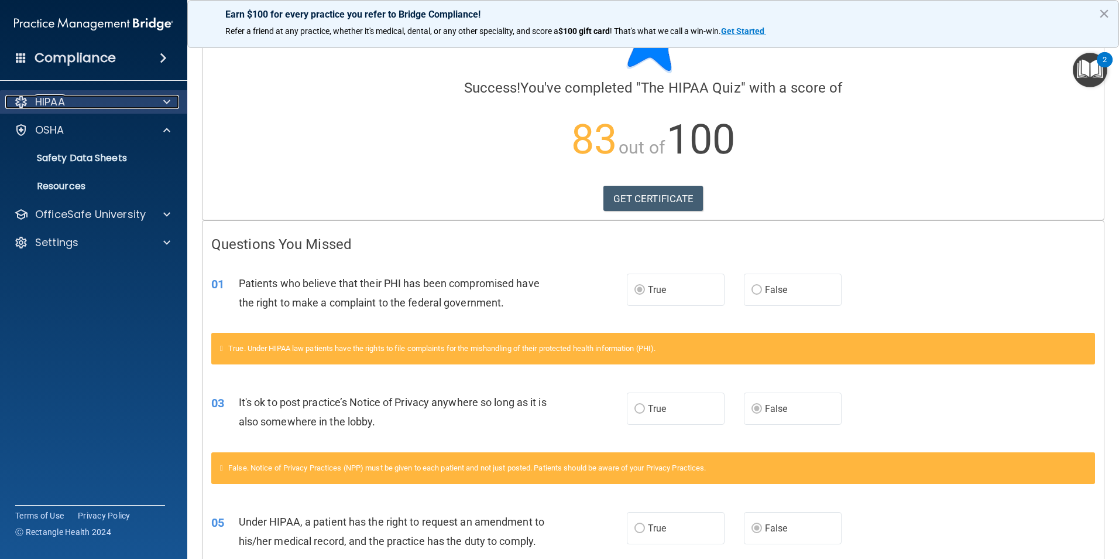
click at [154, 105] on div at bounding box center [164, 102] width 29 height 14
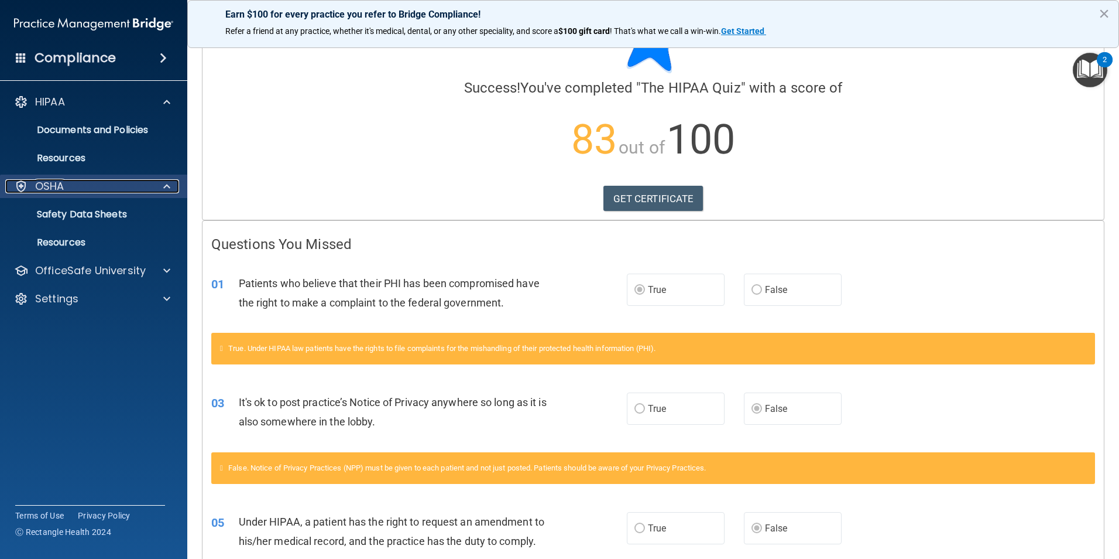
click at [148, 183] on div "OSHA" at bounding box center [77, 186] width 145 height 14
